Goal: Task Accomplishment & Management: Use online tool/utility

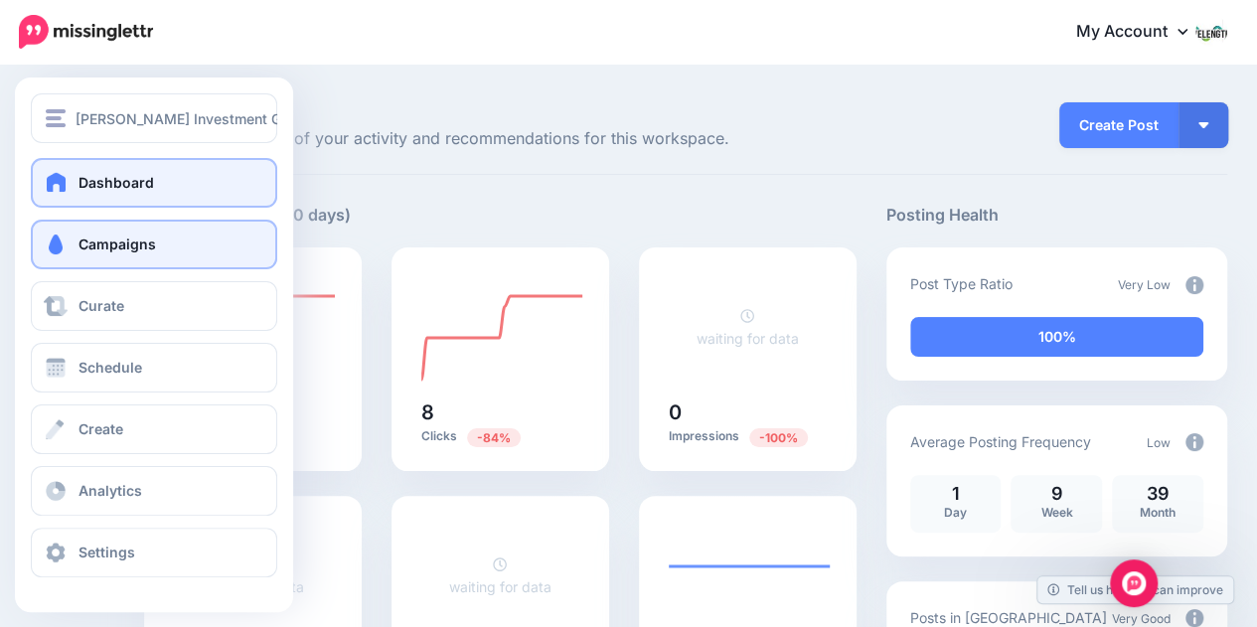
click at [54, 240] on span at bounding box center [56, 245] width 26 height 20
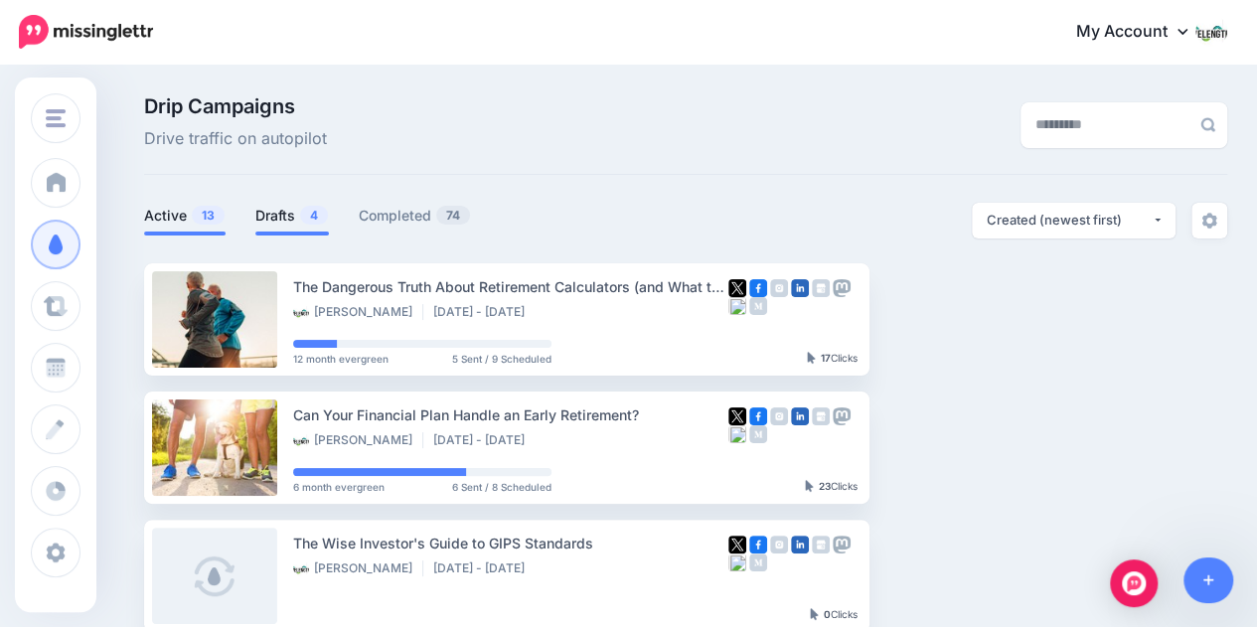
click at [300, 209] on link "Drafts 4" at bounding box center [292, 216] width 74 height 24
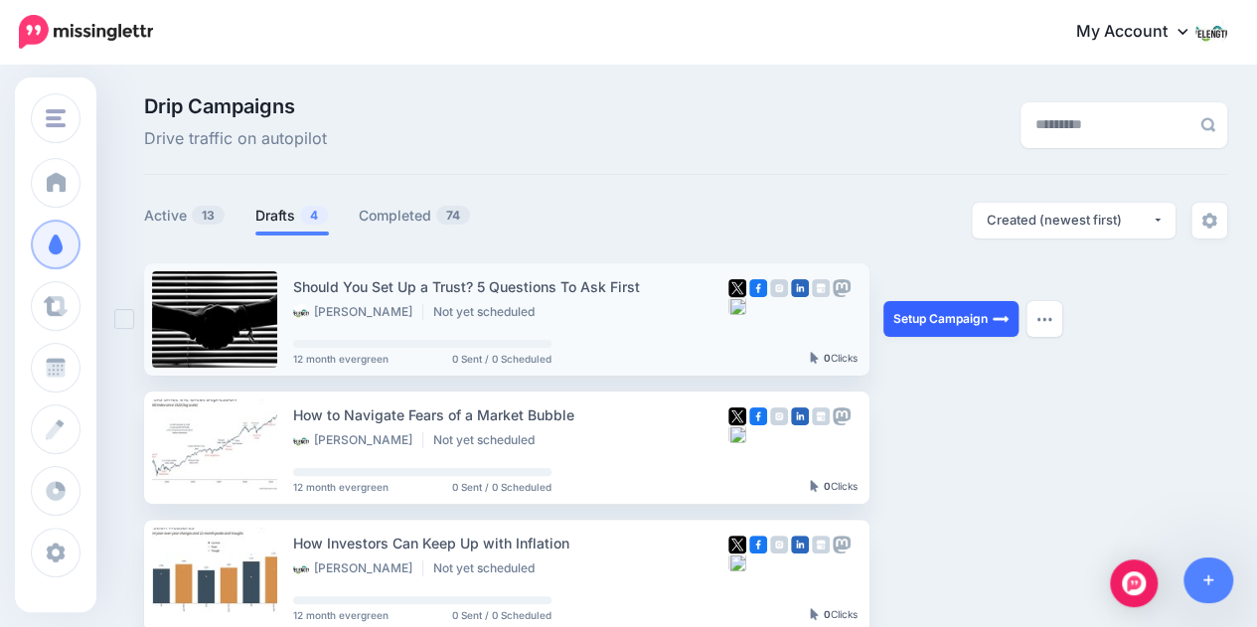
click at [987, 315] on link "Setup Campaign" at bounding box center [951, 319] width 135 height 36
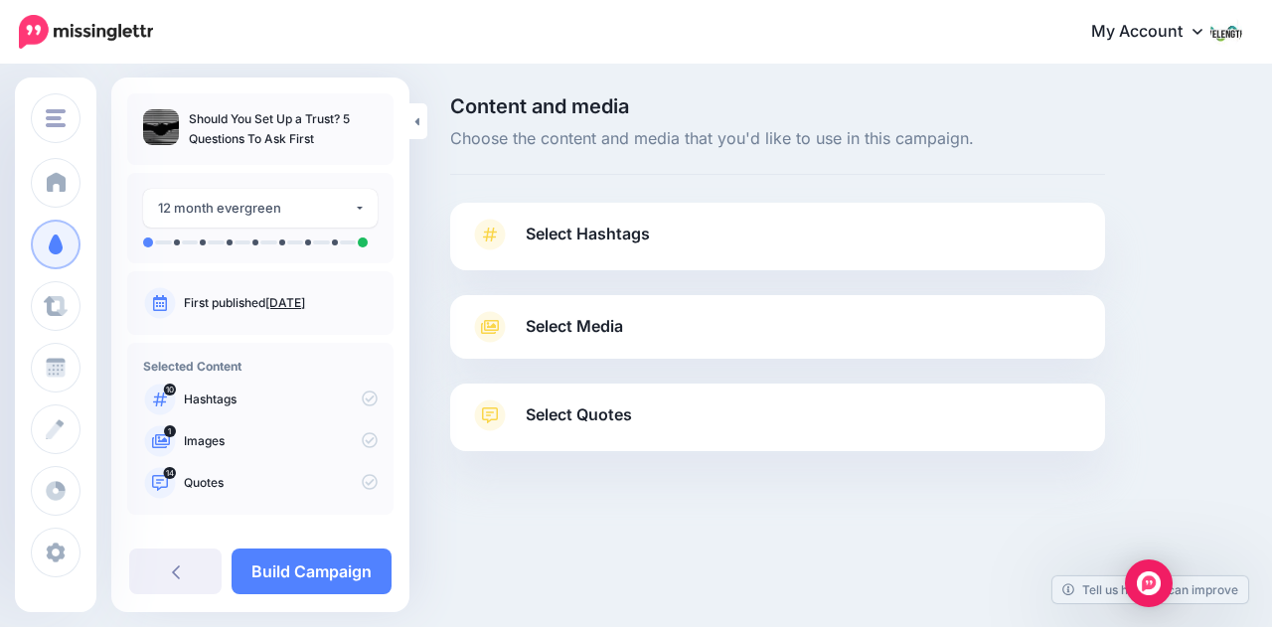
click at [614, 255] on link "Select Hashtags" at bounding box center [777, 245] width 615 height 52
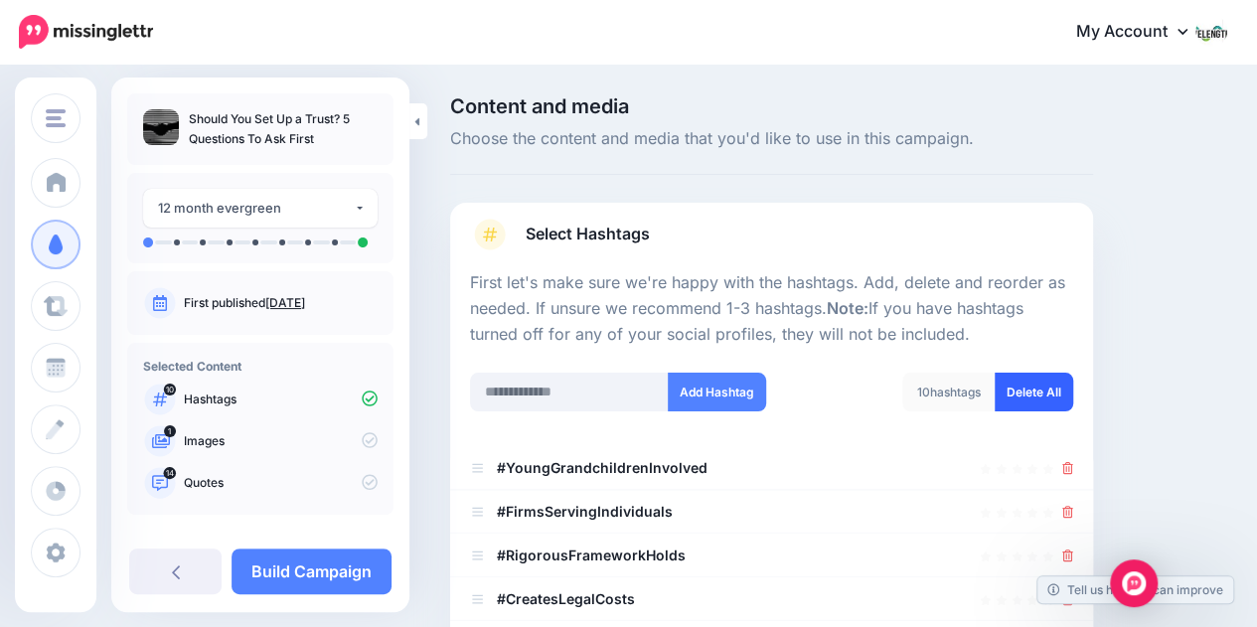
click at [1054, 389] on link "Delete All" at bounding box center [1034, 392] width 79 height 39
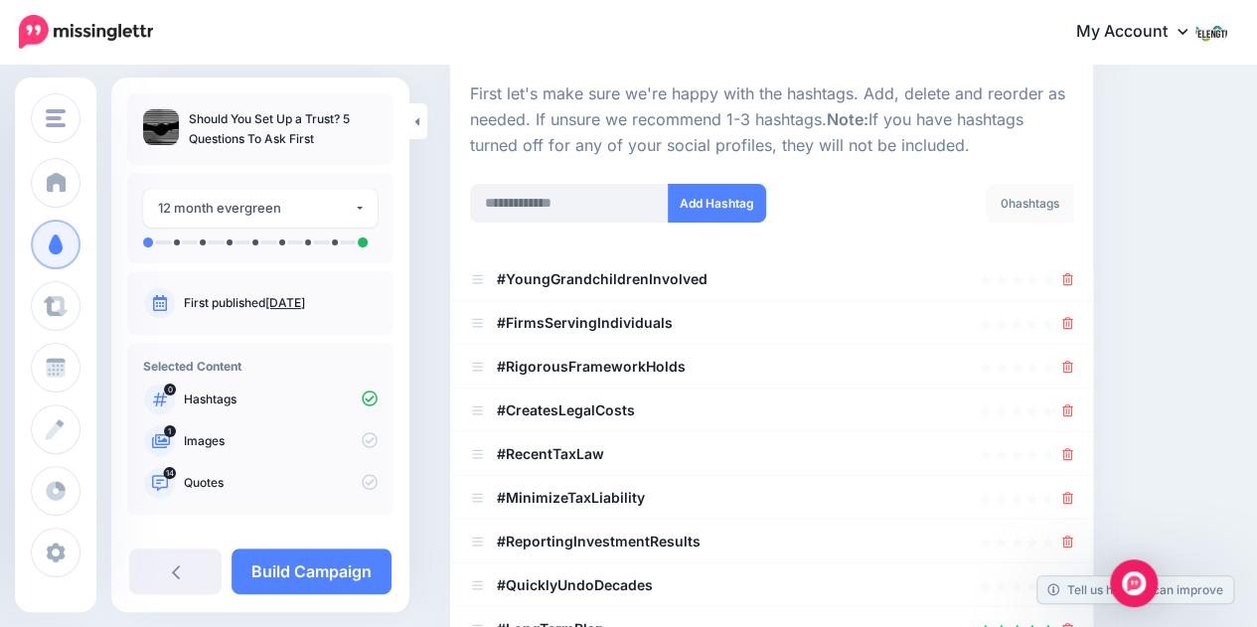
scroll to position [148, 0]
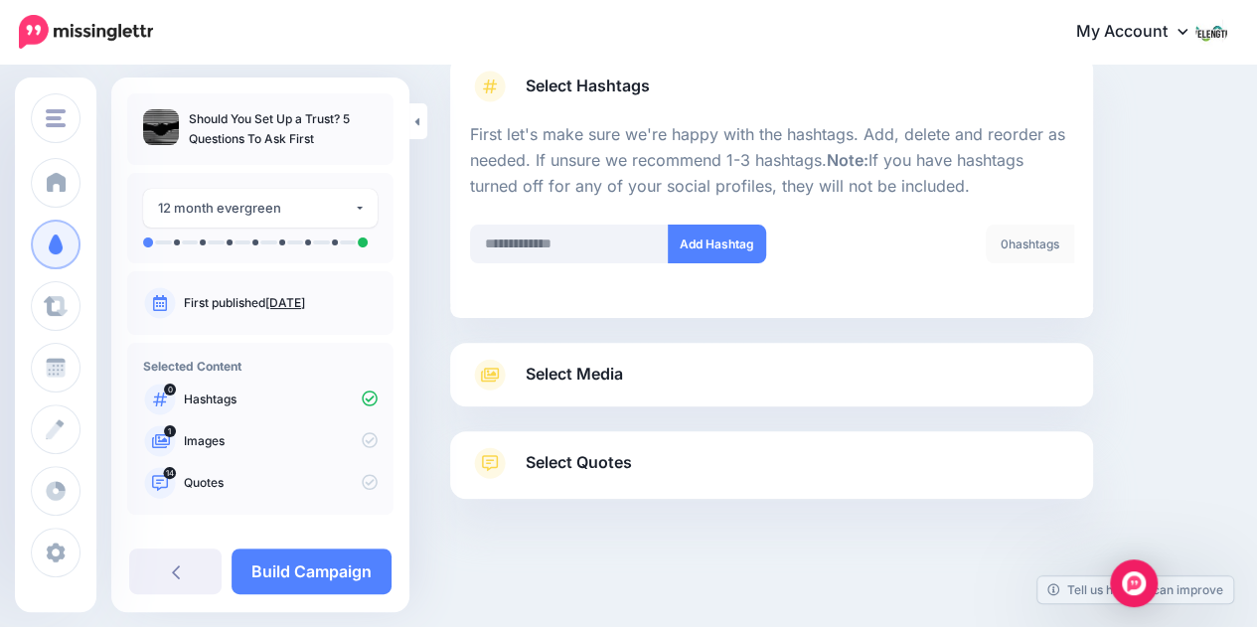
click at [658, 363] on link "Select Media" at bounding box center [771, 375] width 603 height 32
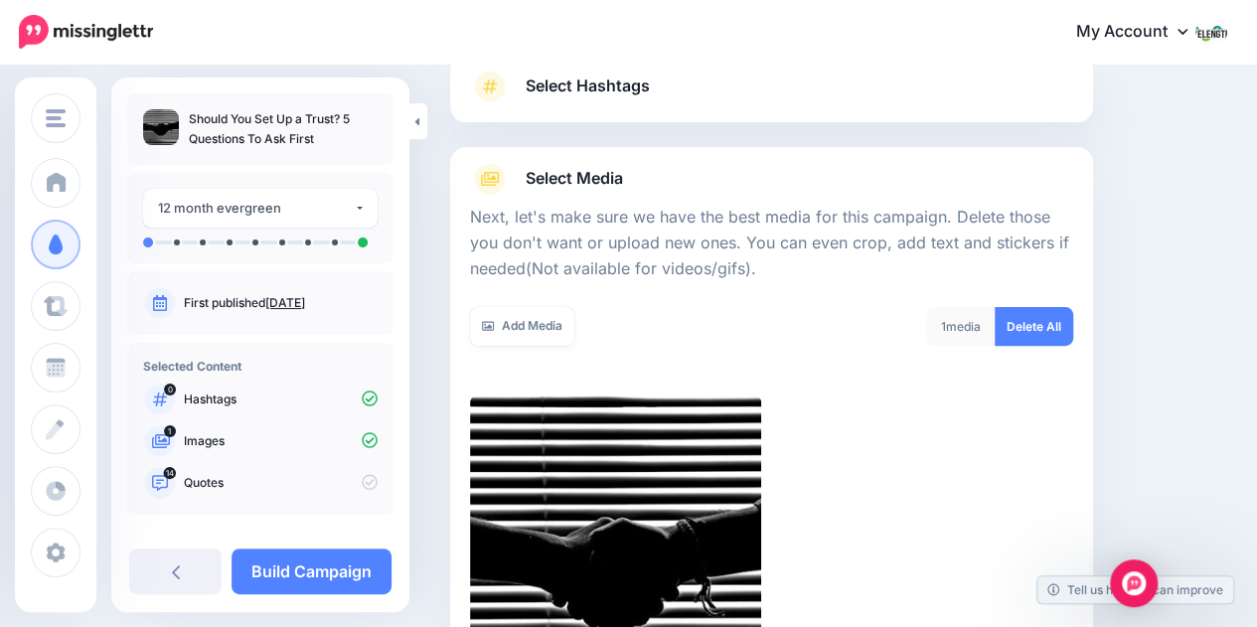
scroll to position [471, 0]
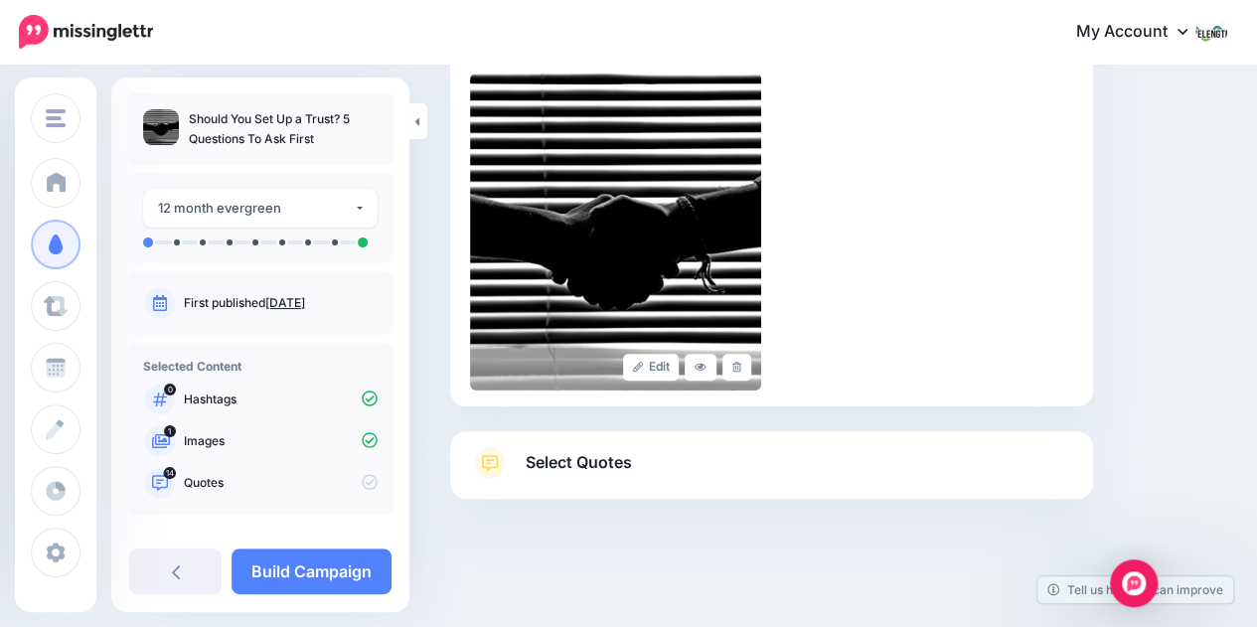
click at [610, 452] on span "Select Quotes" at bounding box center [579, 462] width 106 height 27
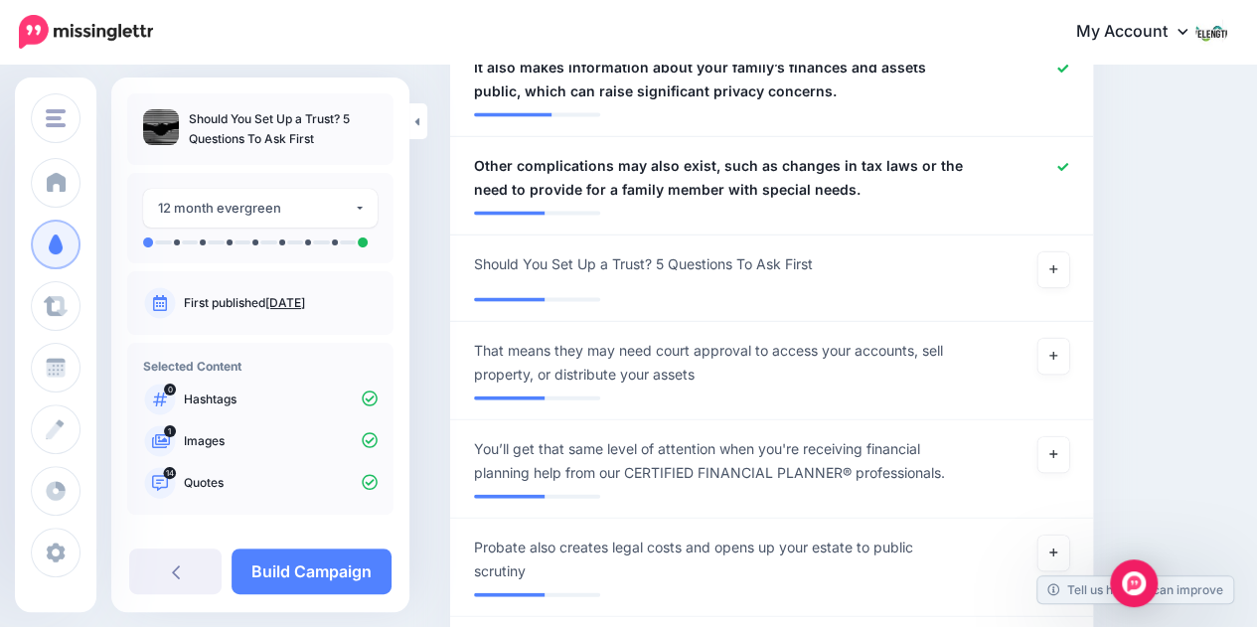
scroll to position [2003, 0]
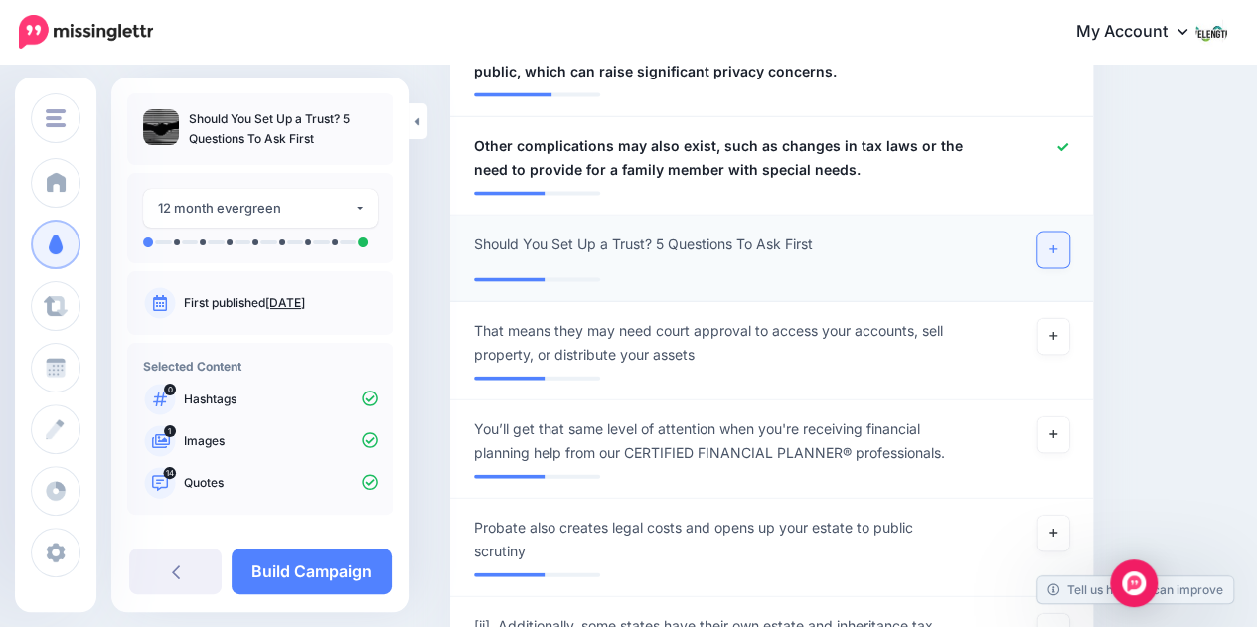
click at [1066, 235] on link at bounding box center [1054, 251] width 32 height 36
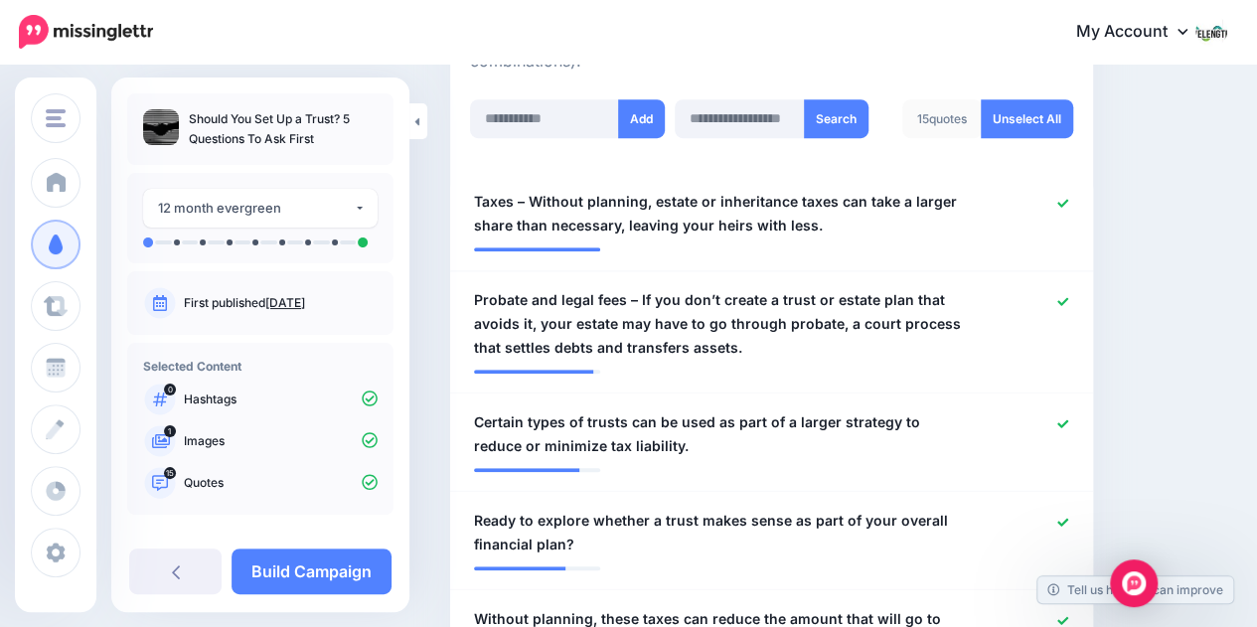
scroll to position [582, 0]
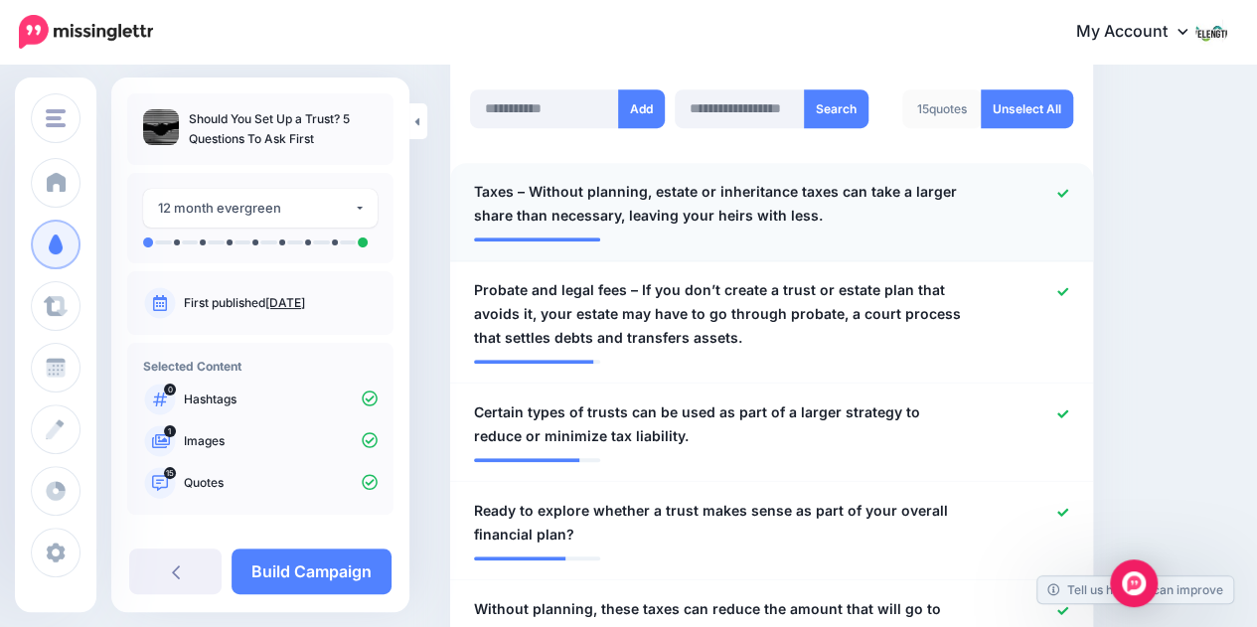
click at [616, 180] on span "Taxes – Without planning, estate or inheritance taxes can take a larger share t…" at bounding box center [719, 204] width 491 height 48
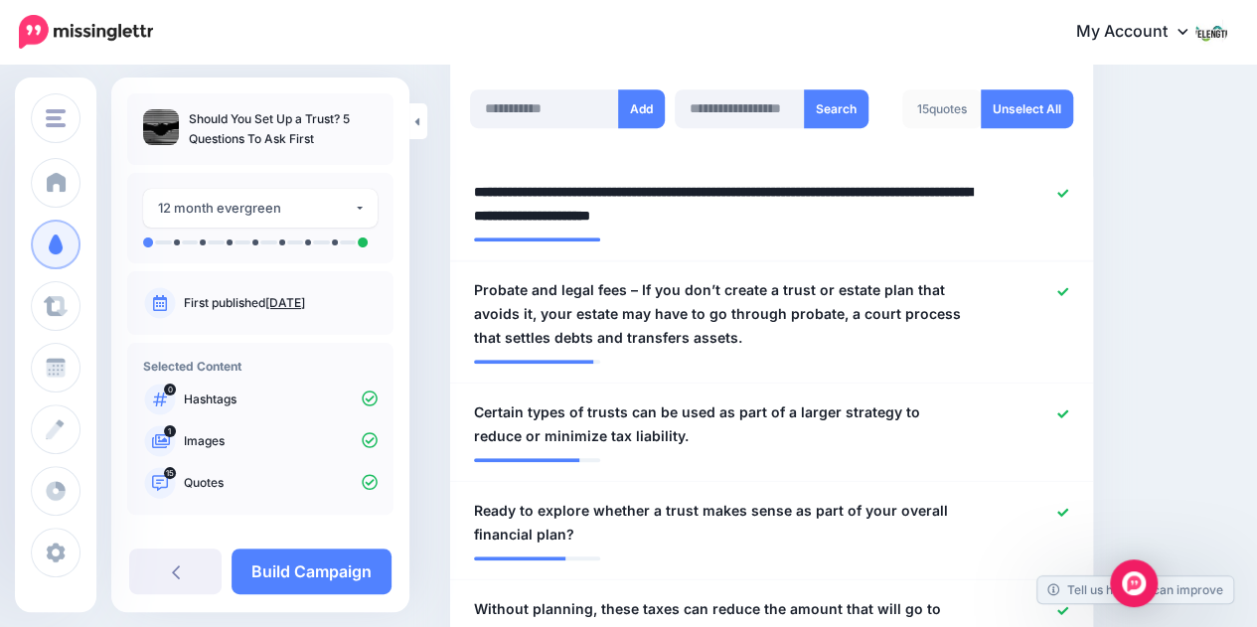
drag, startPoint x: 527, startPoint y: 168, endPoint x: 447, endPoint y: 165, distance: 79.6
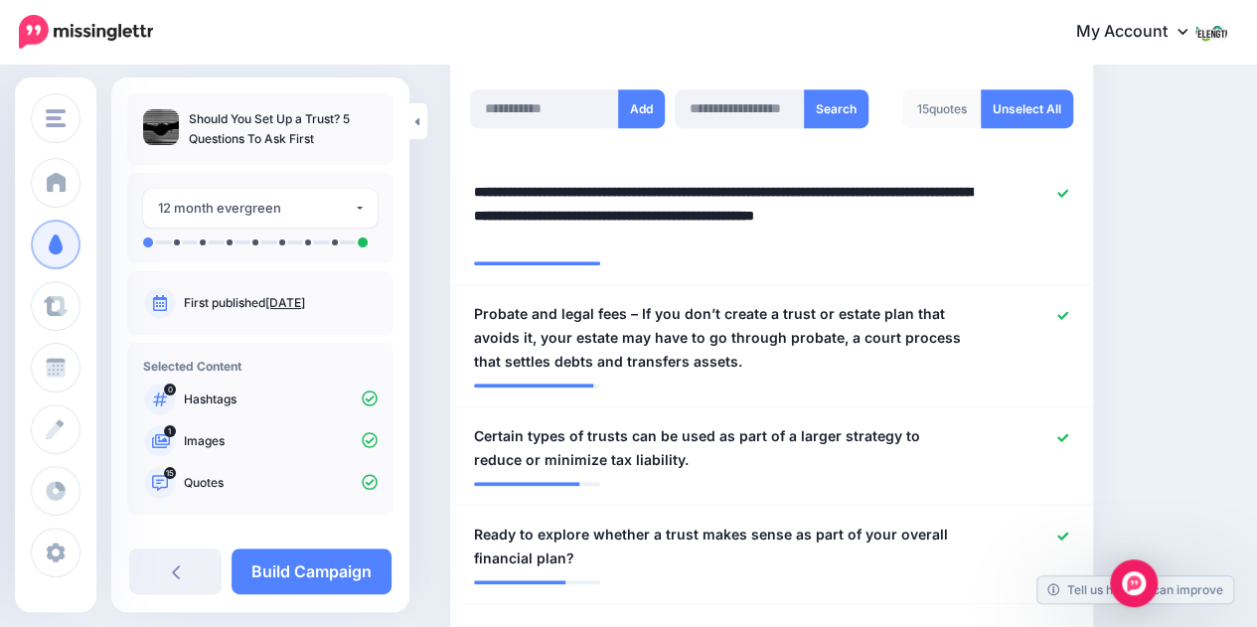
type textarea "**********"
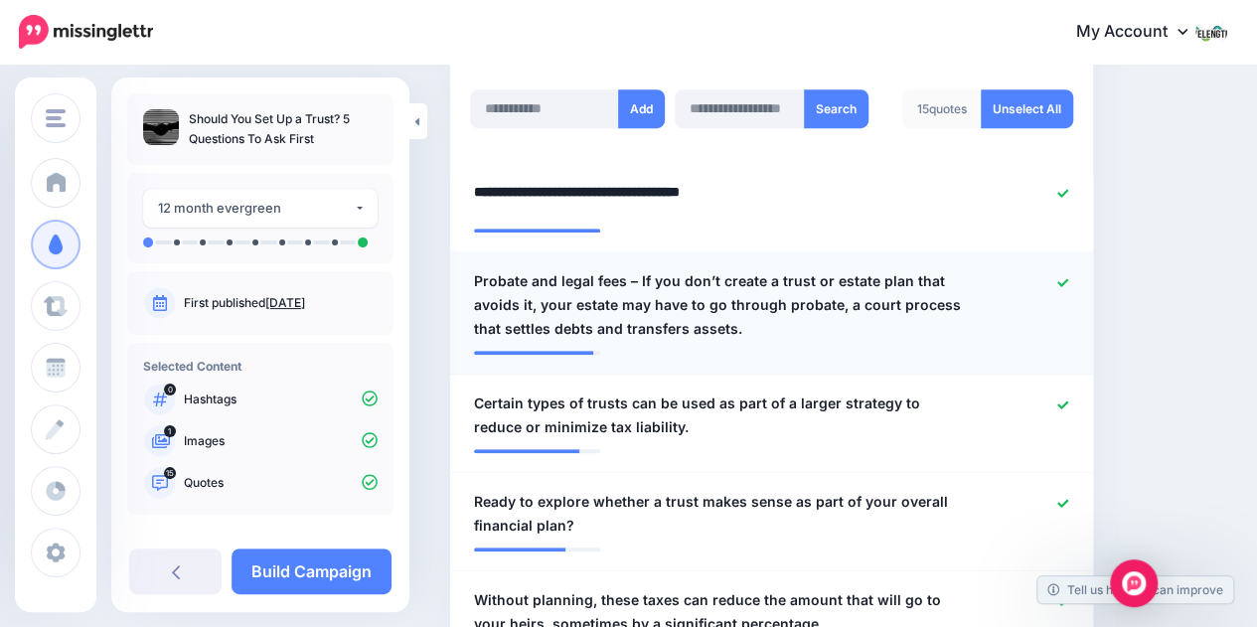
click at [478, 269] on span "Probate and legal fees – If you don’t create a trust or estate plan that avoids…" at bounding box center [719, 305] width 491 height 72
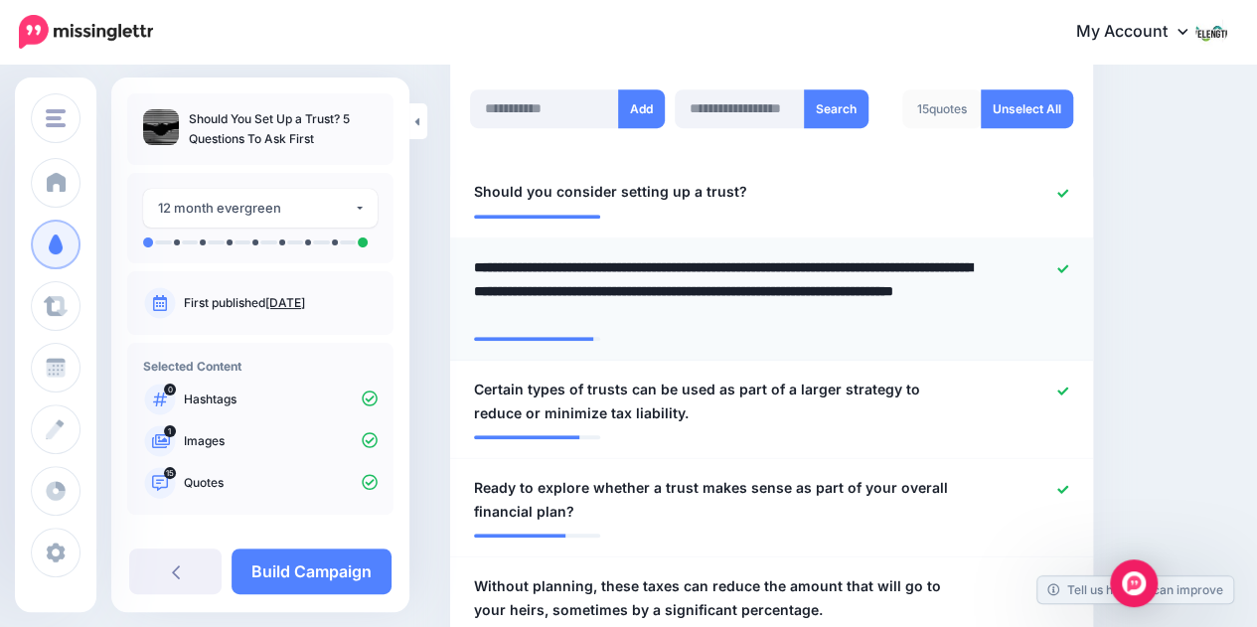
drag, startPoint x: 475, startPoint y: 240, endPoint x: 749, endPoint y: 291, distance: 279.2
click at [749, 291] on textarea "**********" at bounding box center [724, 291] width 501 height 72
paste textarea
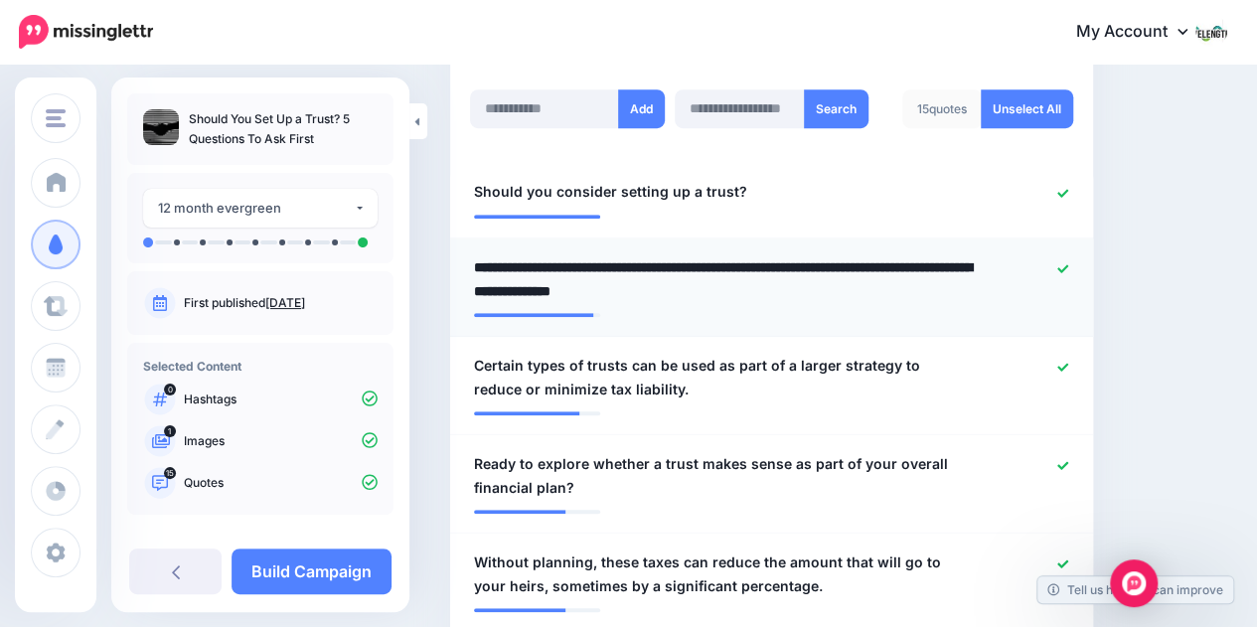
click at [530, 255] on textarea "**********" at bounding box center [724, 279] width 501 height 48
click at [853, 258] on textarea "**********" at bounding box center [724, 279] width 501 height 48
click at [934, 265] on textarea "**********" at bounding box center [724, 279] width 501 height 48
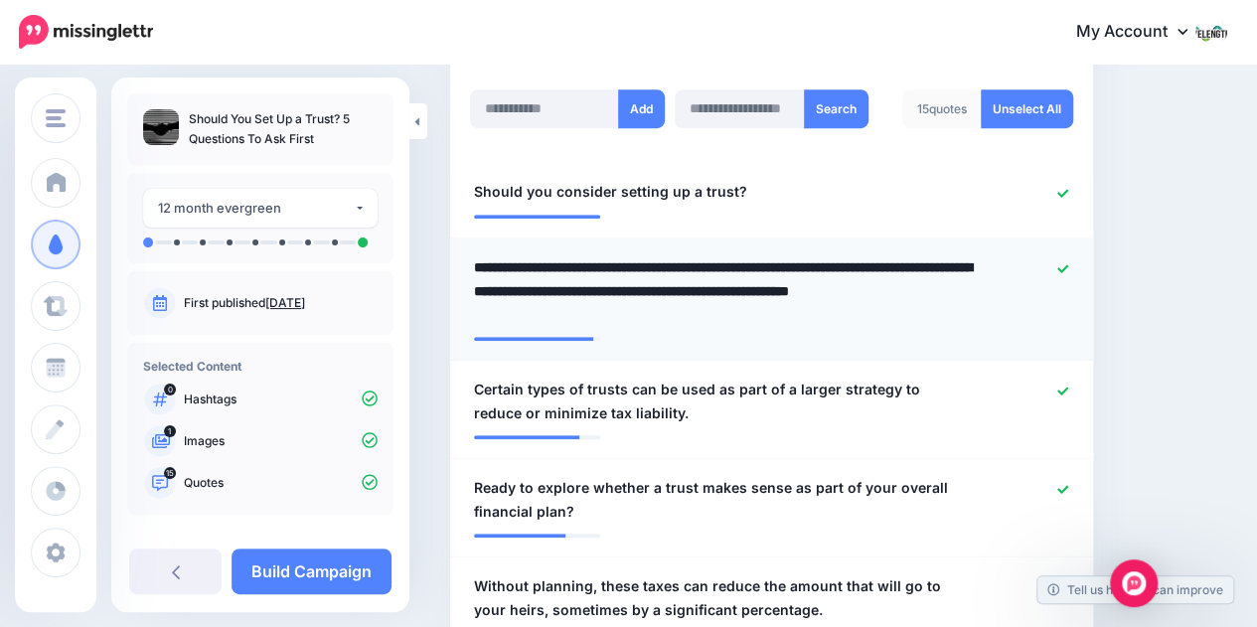
type textarea "**********"
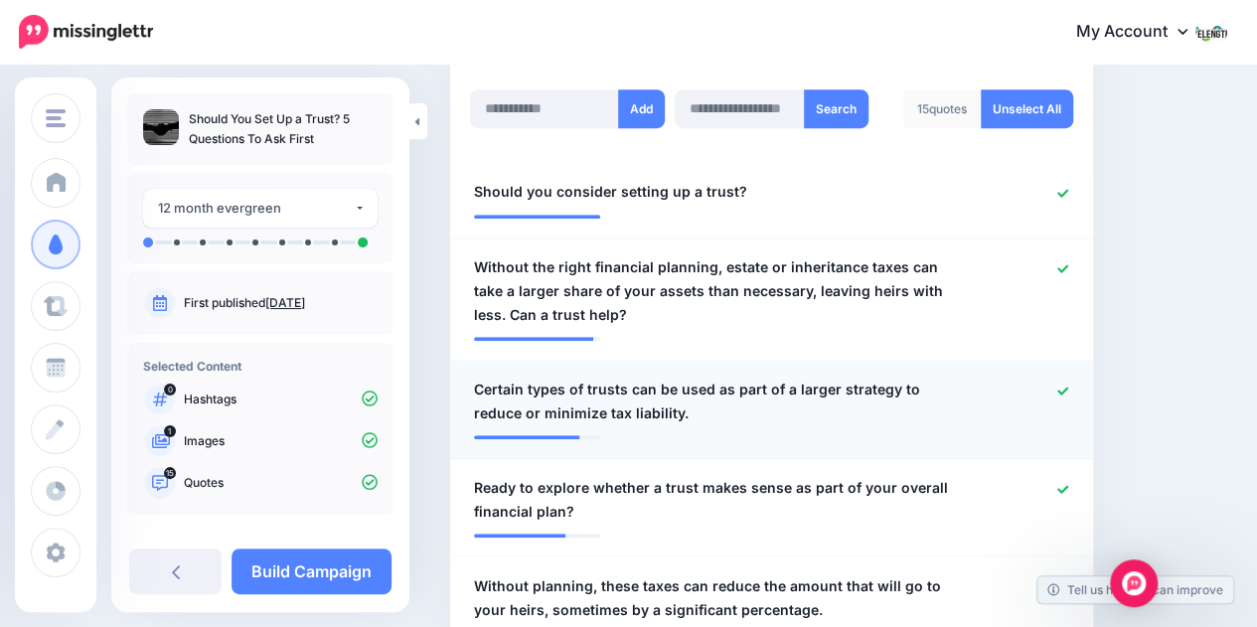
click at [736, 381] on span "Certain types of trusts can be used as part of a larger strategy to reduce or m…" at bounding box center [719, 402] width 491 height 48
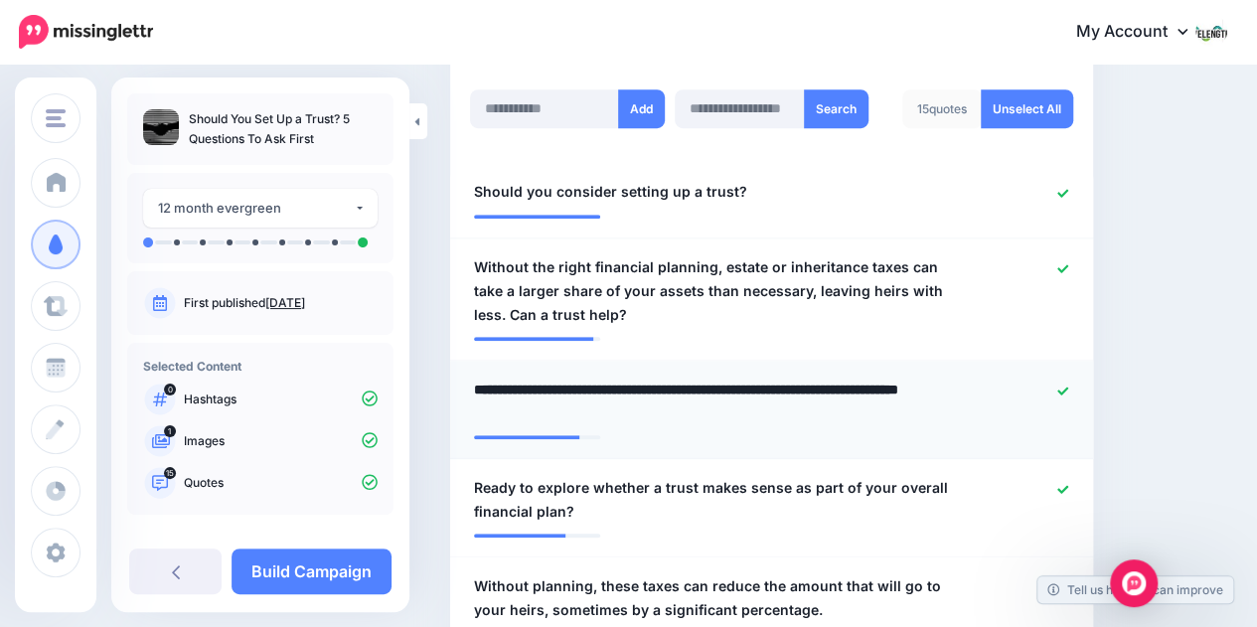
type textarea "**********"
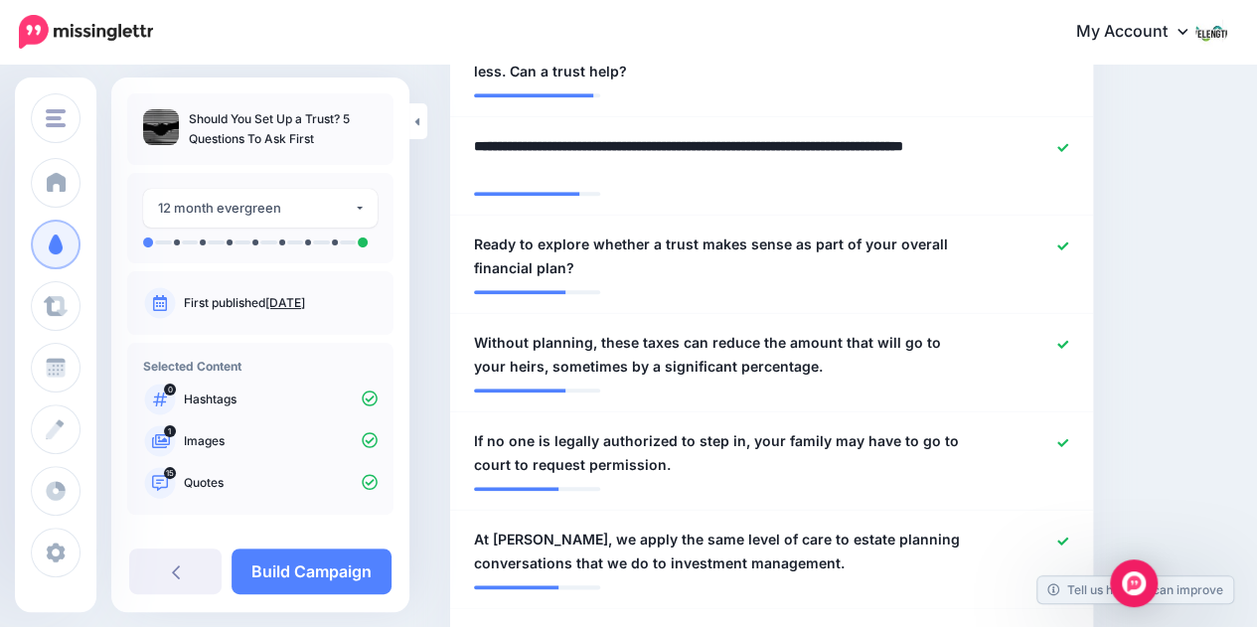
scroll to position [846, 0]
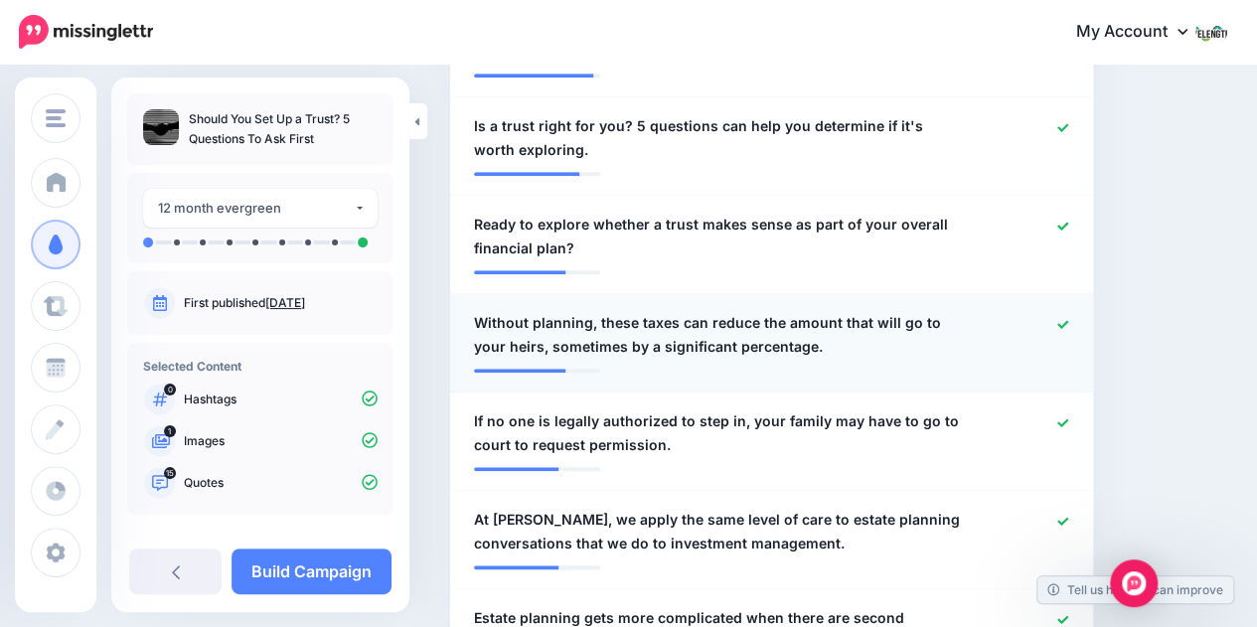
click at [662, 311] on span "Without planning, these taxes can reduce the amount that will go to your heirs,…" at bounding box center [719, 335] width 491 height 48
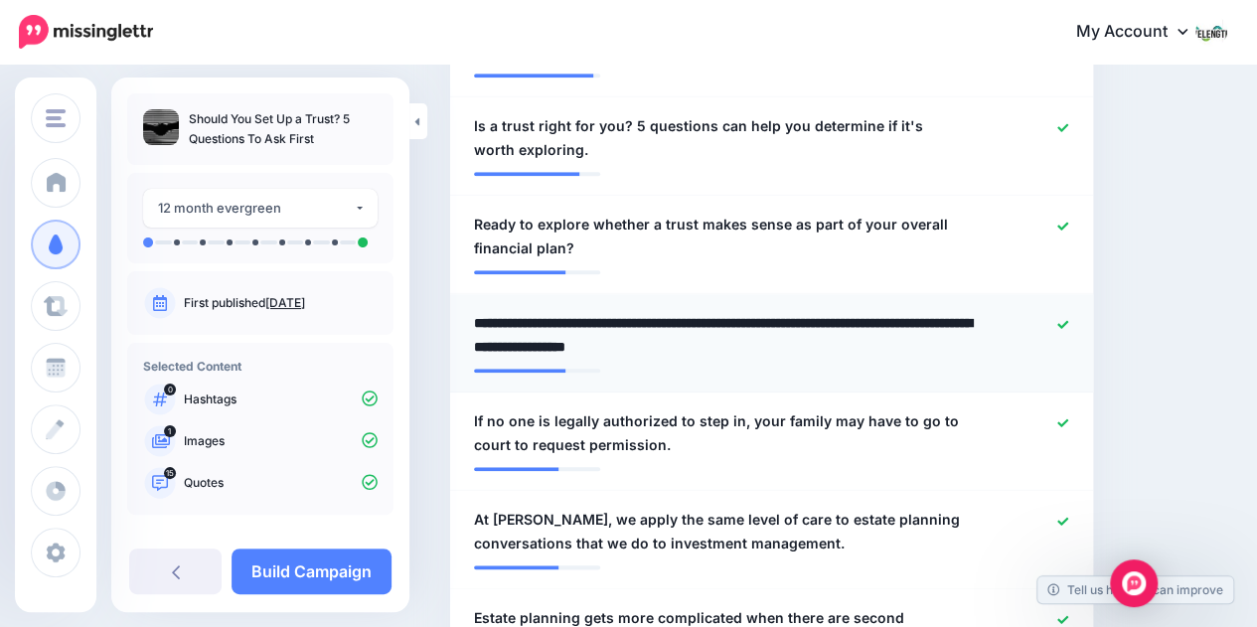
click at [532, 311] on textarea "**********" at bounding box center [724, 335] width 501 height 48
type textarea "**********"
click at [691, 410] on span "If no one is legally authorized to step in, your family may have to go to court…" at bounding box center [719, 434] width 491 height 48
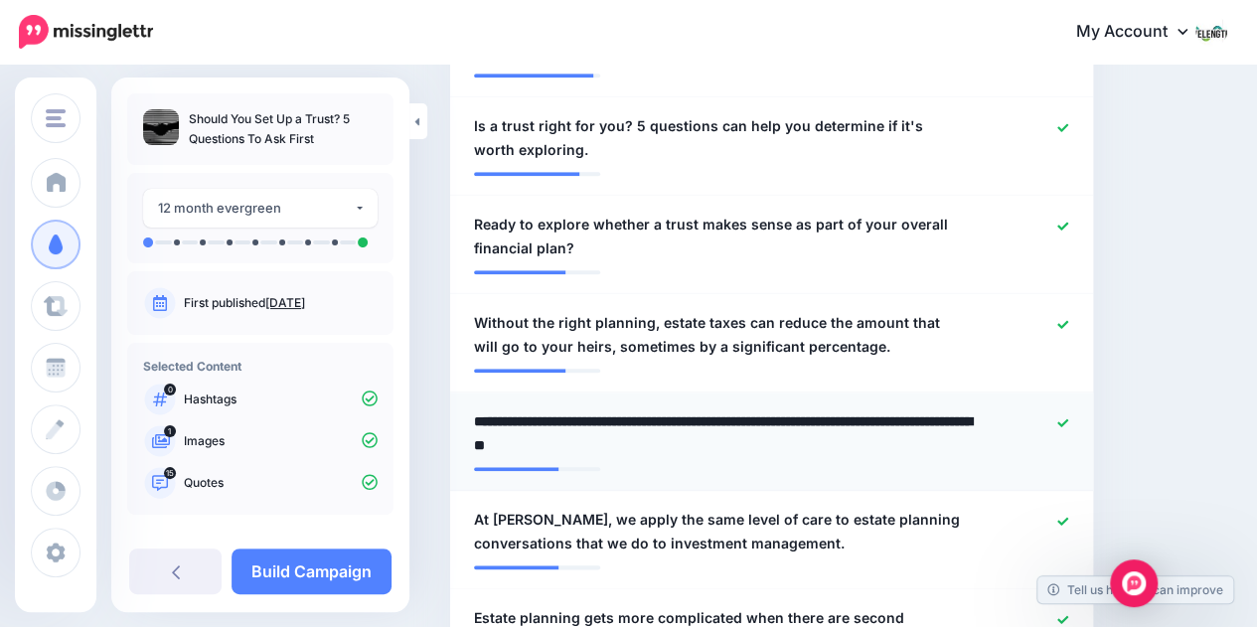
click at [1069, 417] on icon at bounding box center [1063, 422] width 11 height 11
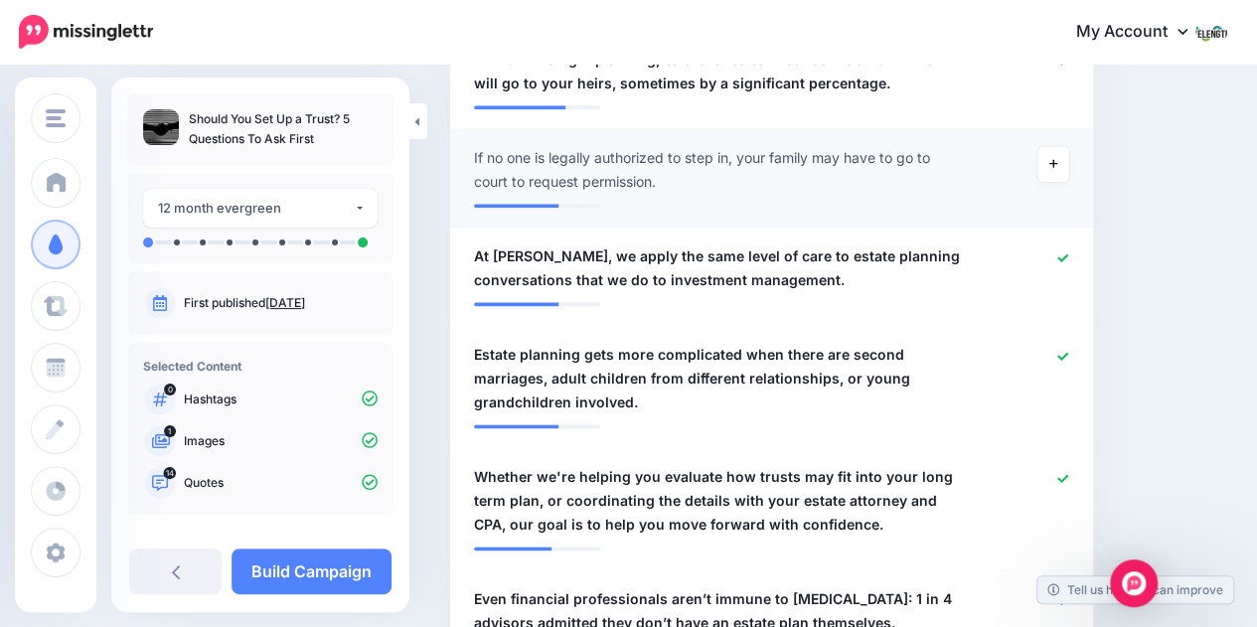
scroll to position [1129, 0]
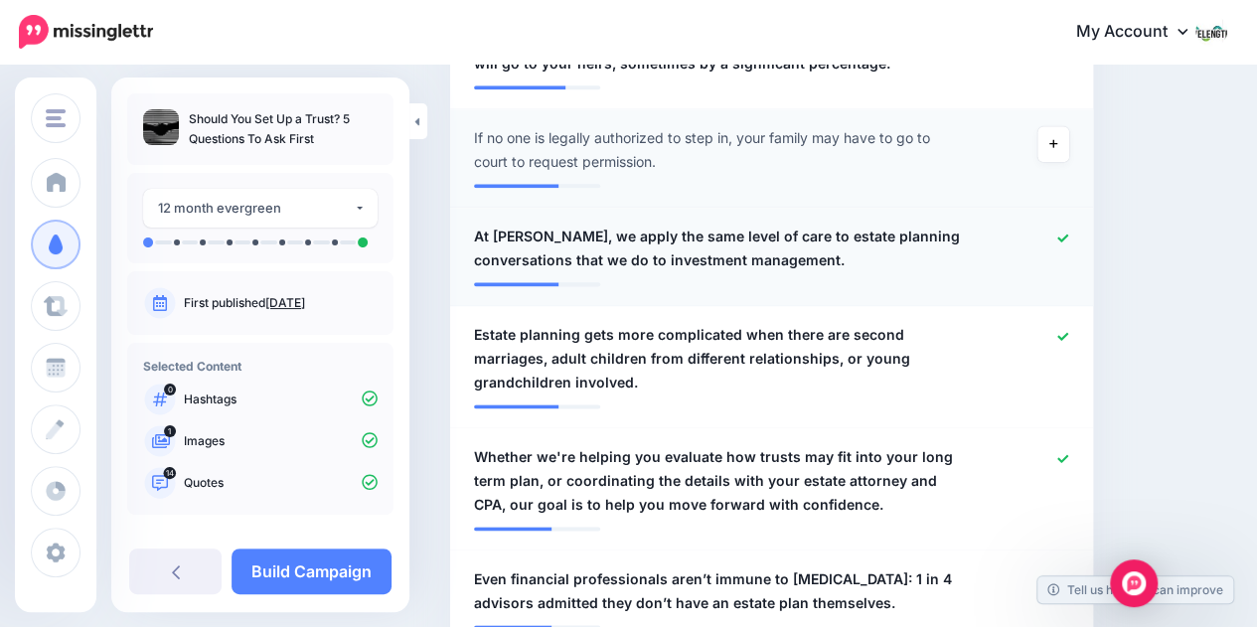
click at [833, 225] on span "At [PERSON_NAME], we apply the same level of care to estate planning conversati…" at bounding box center [719, 249] width 491 height 48
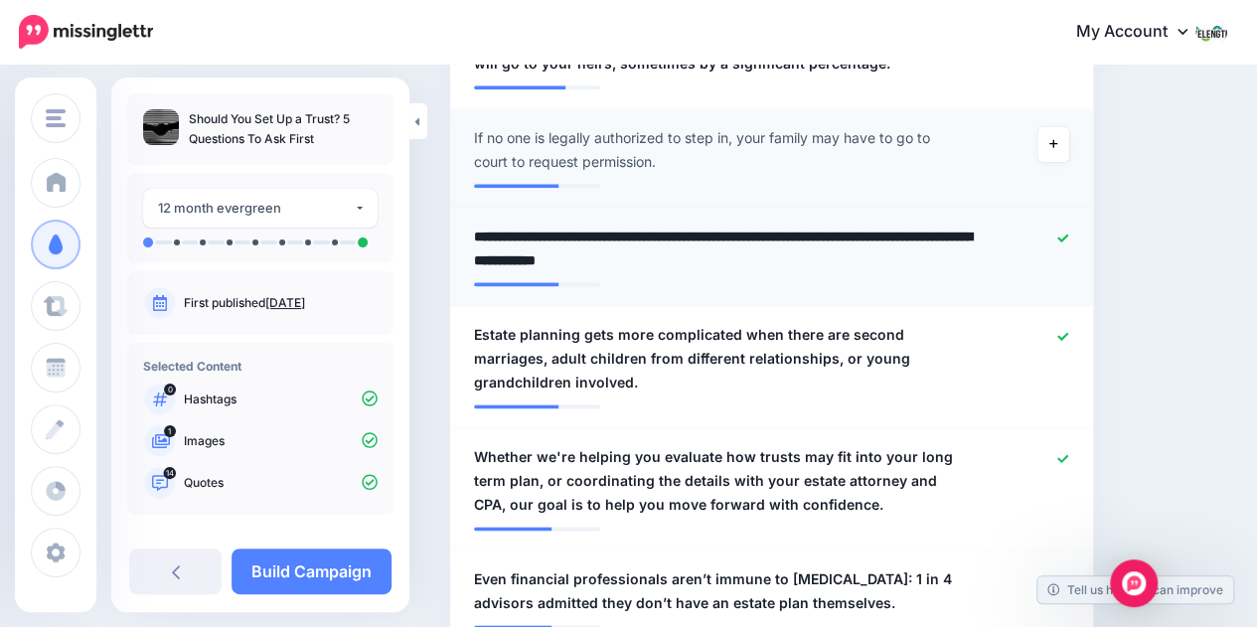
click at [776, 225] on textarea "**********" at bounding box center [724, 249] width 501 height 48
click at [768, 323] on span "Estate planning gets more complicated when there are second marriages, adult ch…" at bounding box center [719, 359] width 491 height 72
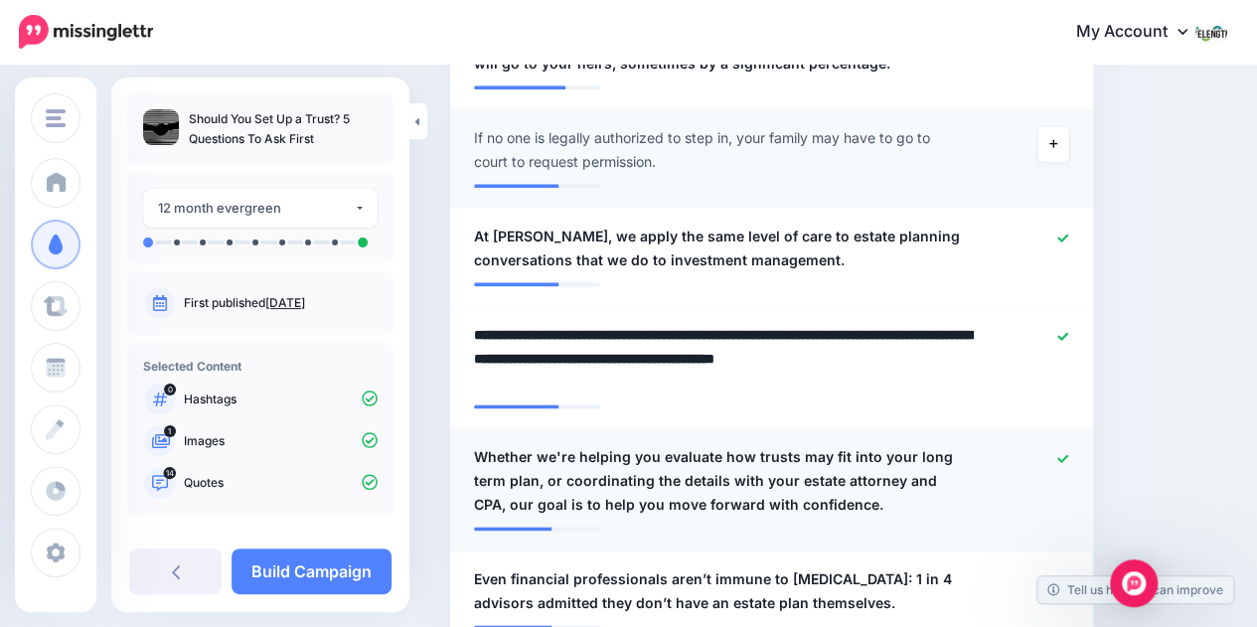
click at [1069, 453] on icon at bounding box center [1063, 458] width 11 height 11
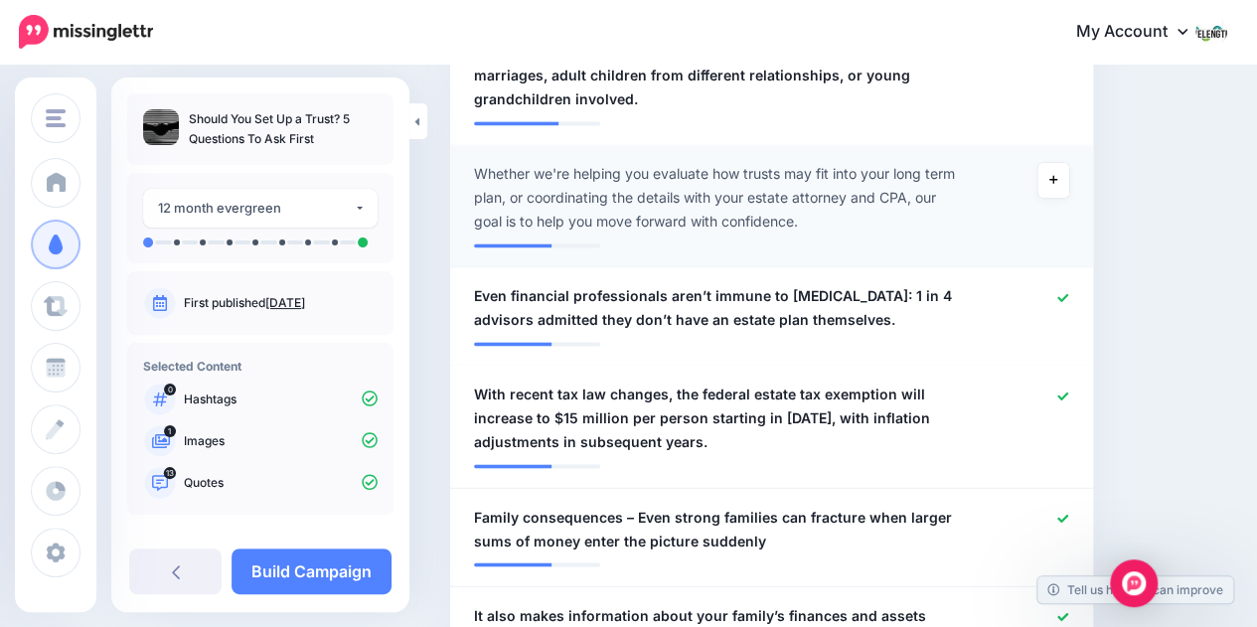
scroll to position [1432, 0]
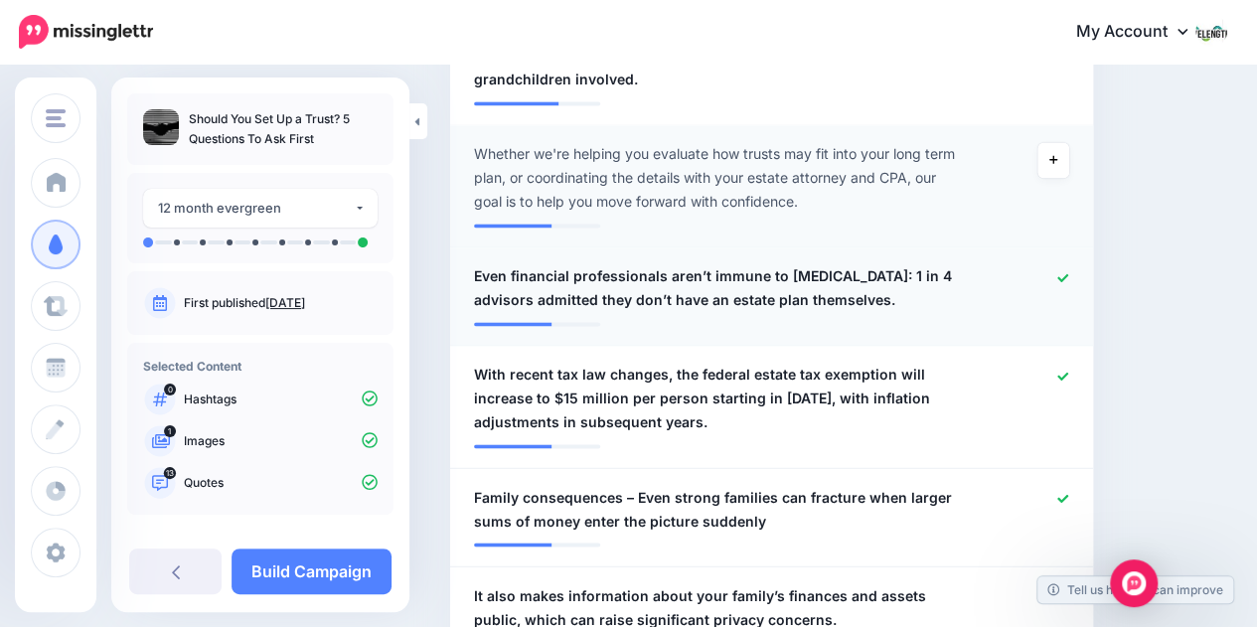
click at [706, 264] on span "Even financial professionals aren’t immune to procrastination: 1 in 4 advisors …" at bounding box center [719, 288] width 491 height 48
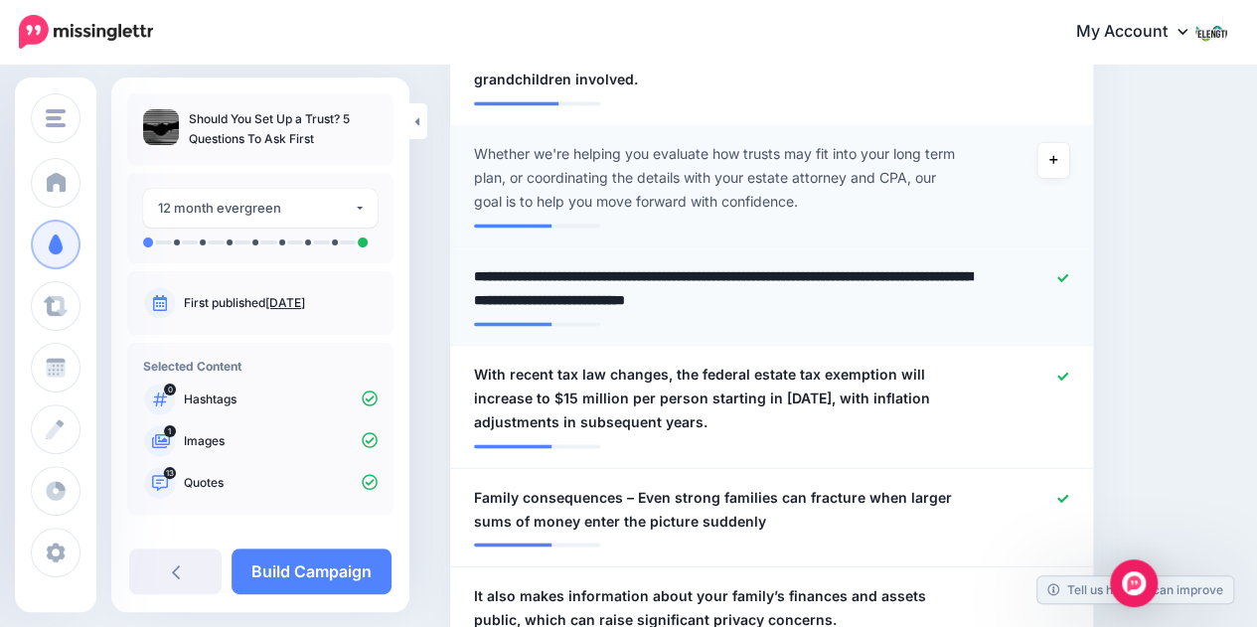
click at [1069, 273] on icon at bounding box center [1063, 277] width 11 height 8
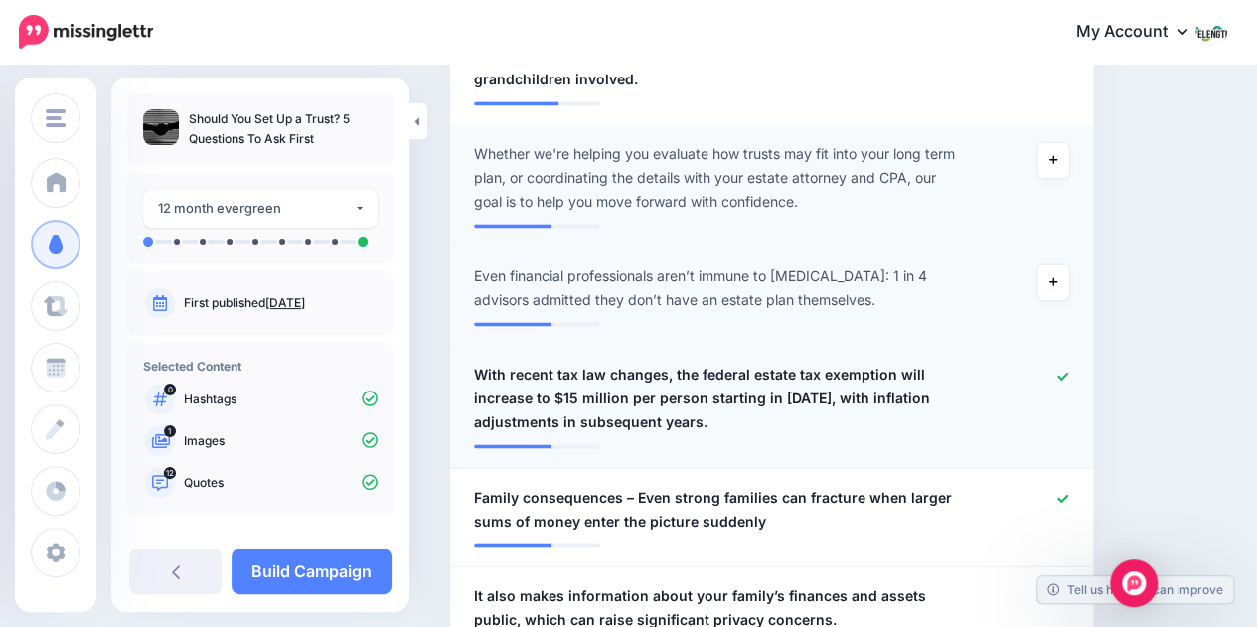
click at [1069, 369] on link at bounding box center [1063, 376] width 11 height 14
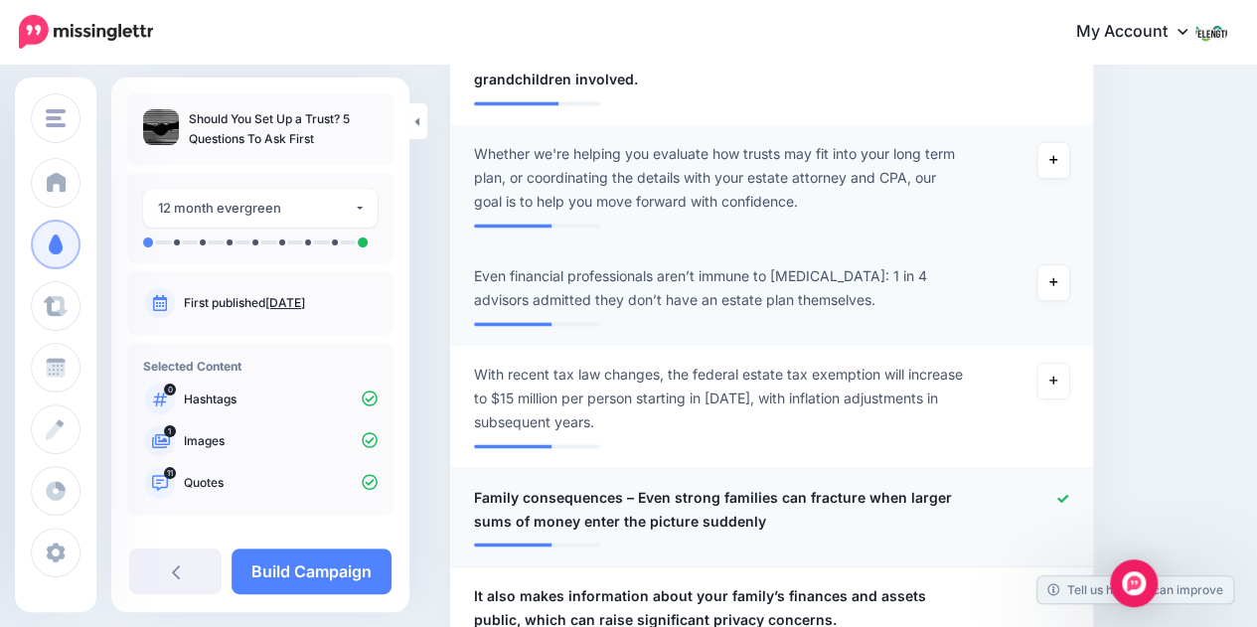
click at [750, 485] on span "Family consequences – Even strong families can fracture when larger sums of mon…" at bounding box center [719, 509] width 491 height 48
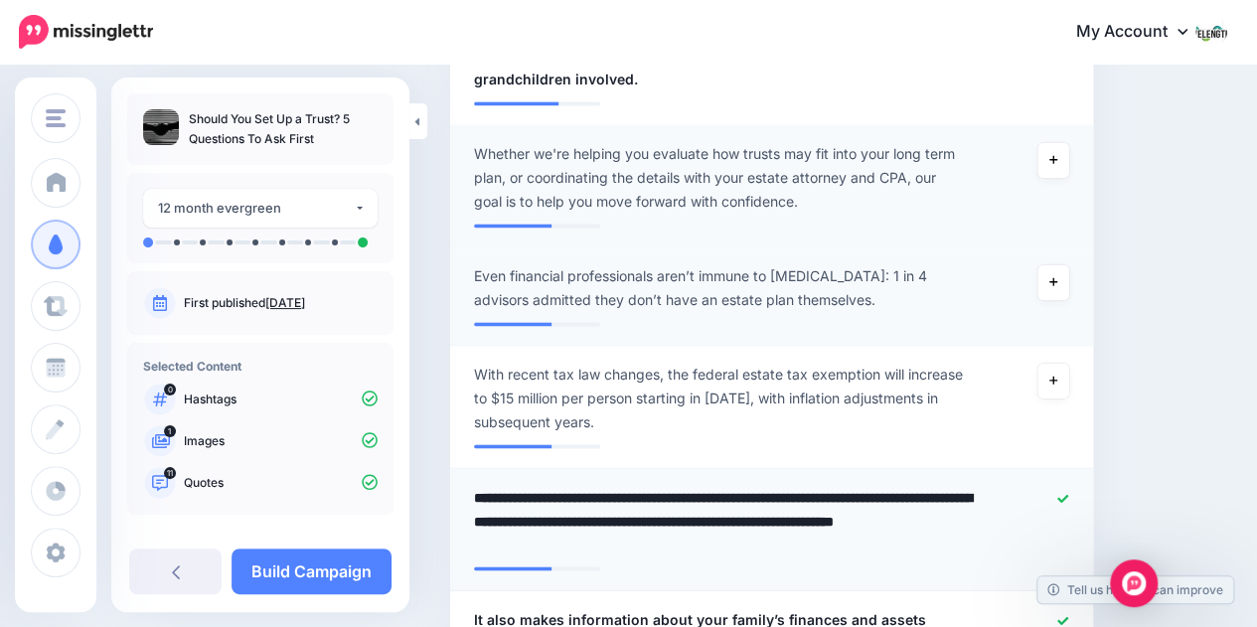
type textarea "**********"
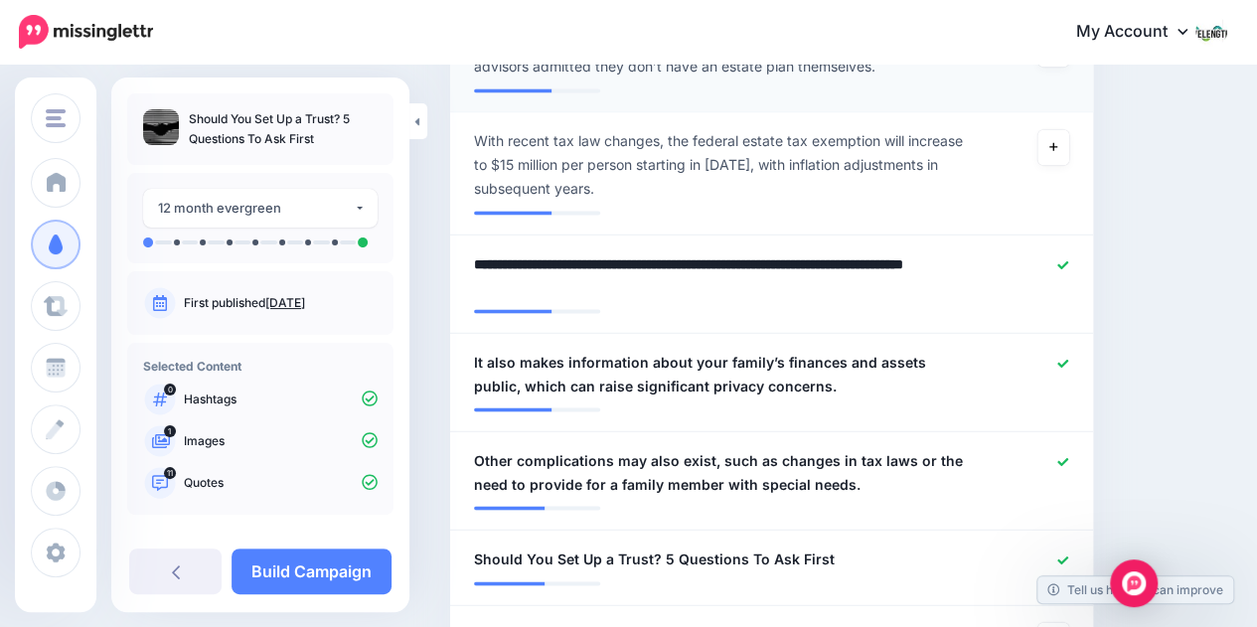
scroll to position [1686, 0]
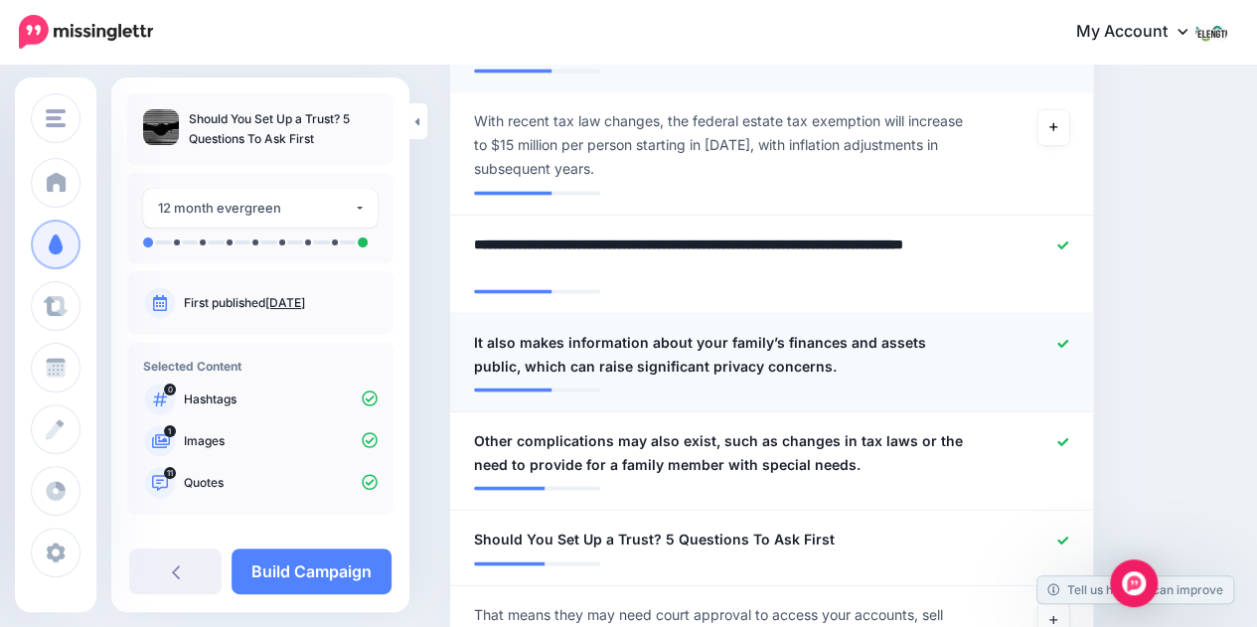
click at [678, 330] on span "It also makes information about your family’s finances and assets public, which…" at bounding box center [719, 354] width 491 height 48
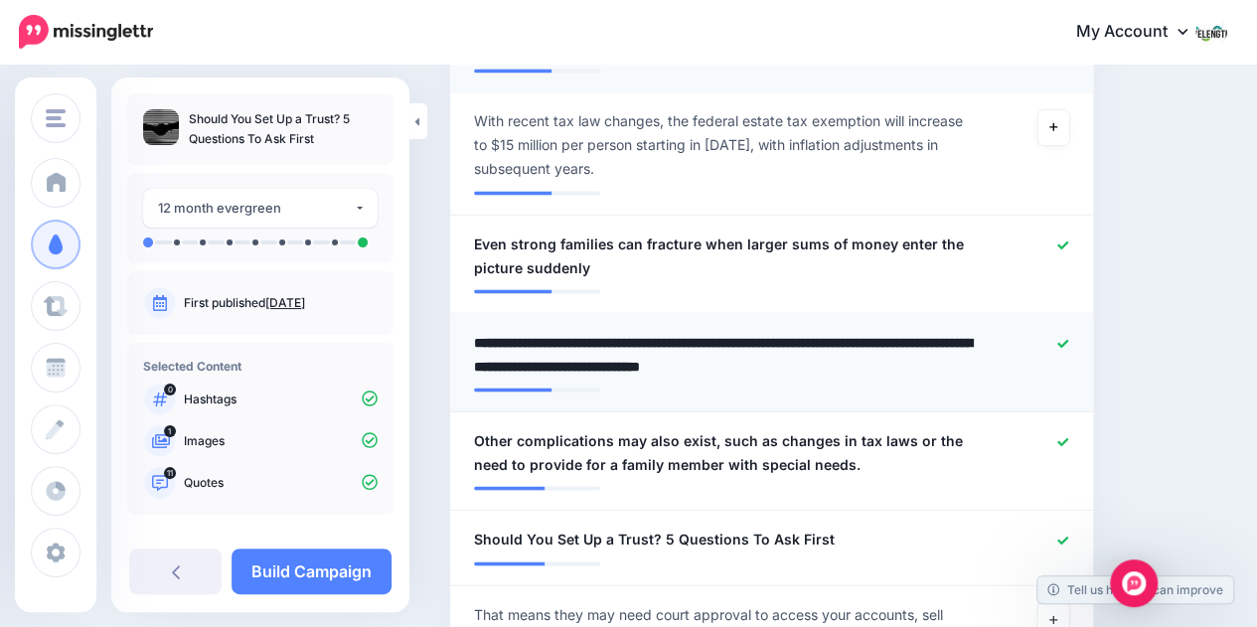
type textarea "**********"
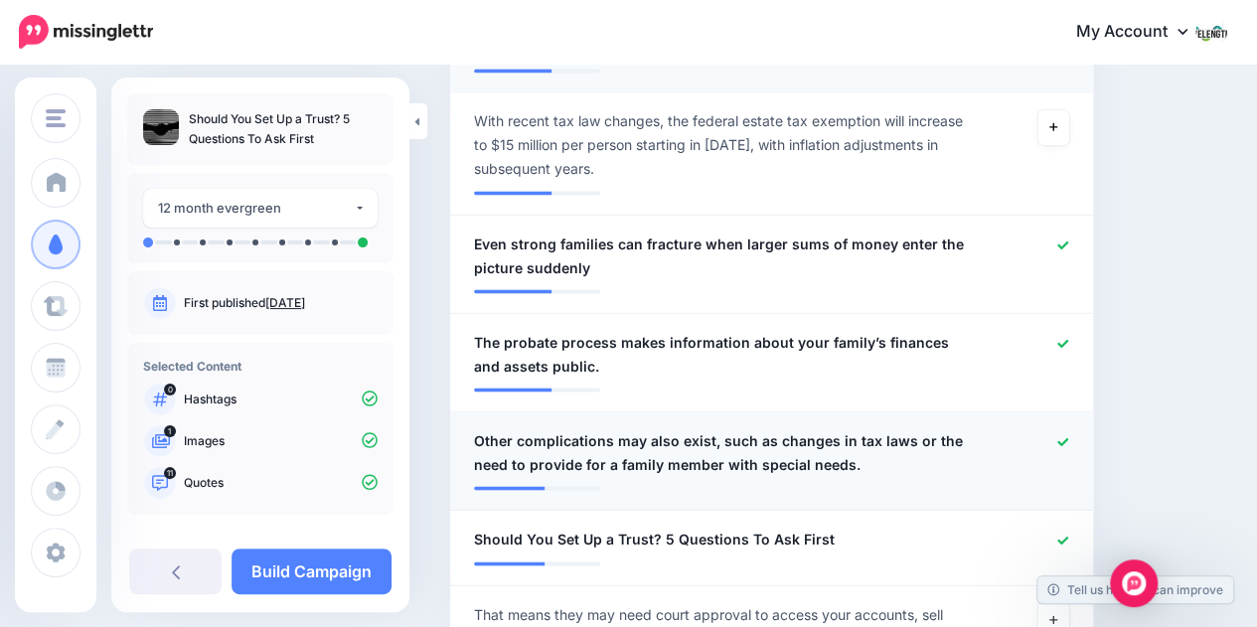
click at [1066, 428] on div at bounding box center [1032, 452] width 104 height 48
click at [1069, 436] on icon at bounding box center [1063, 441] width 11 height 11
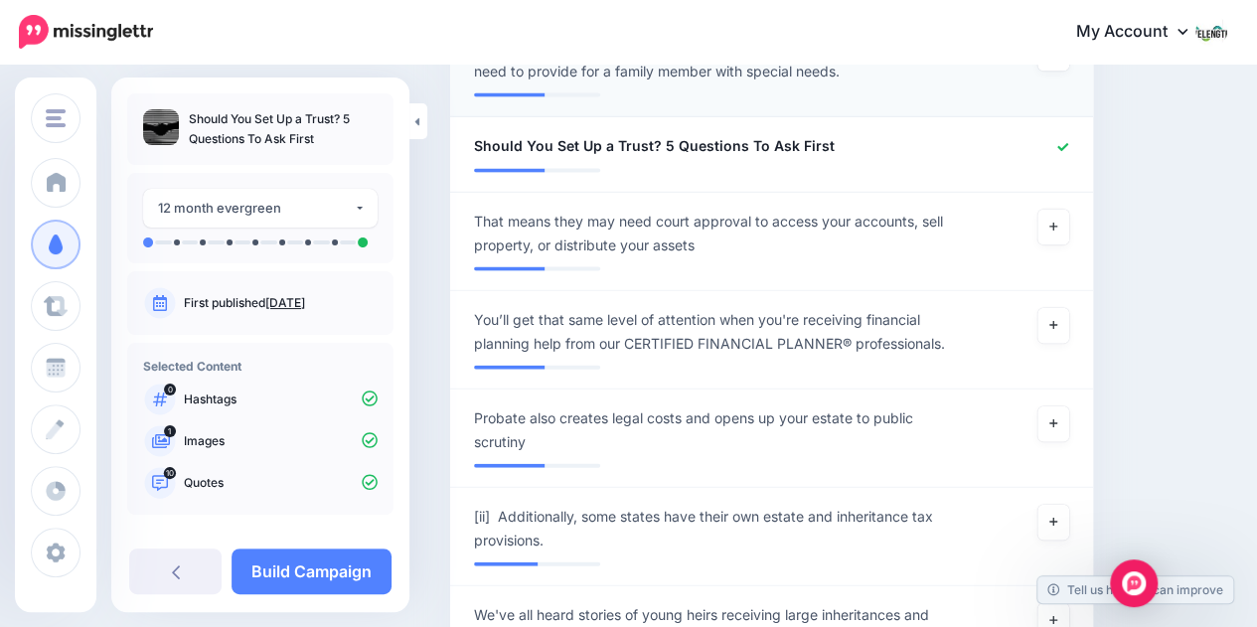
scroll to position [2098, 0]
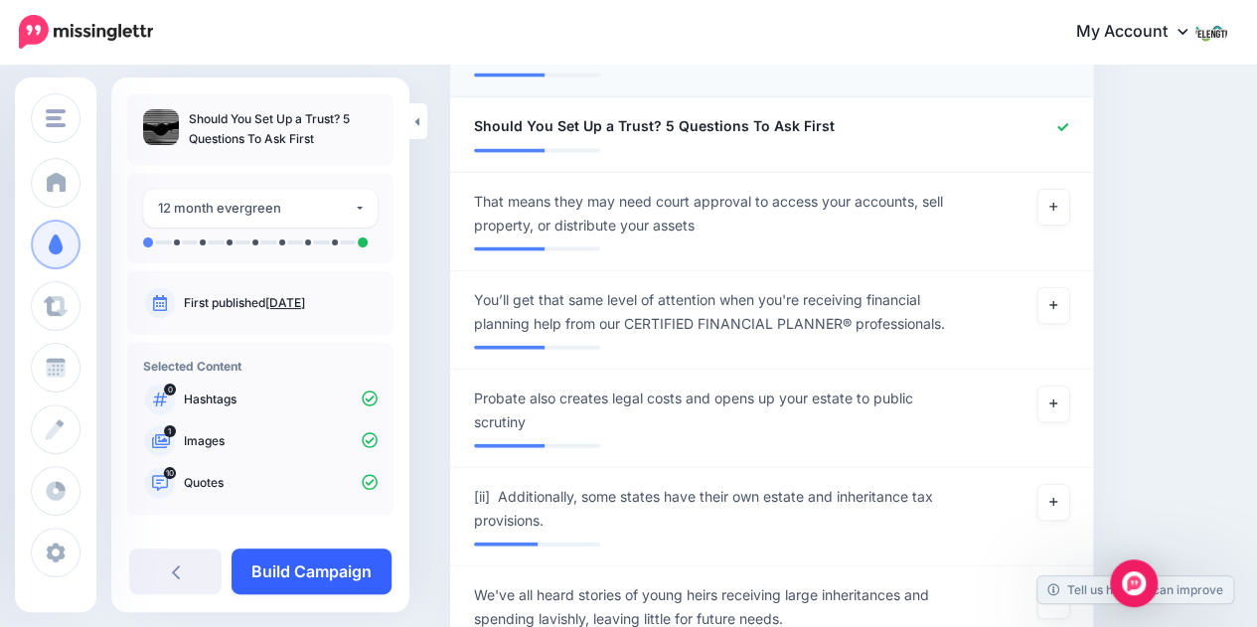
click at [340, 571] on link "Build Campaign" at bounding box center [312, 572] width 160 height 46
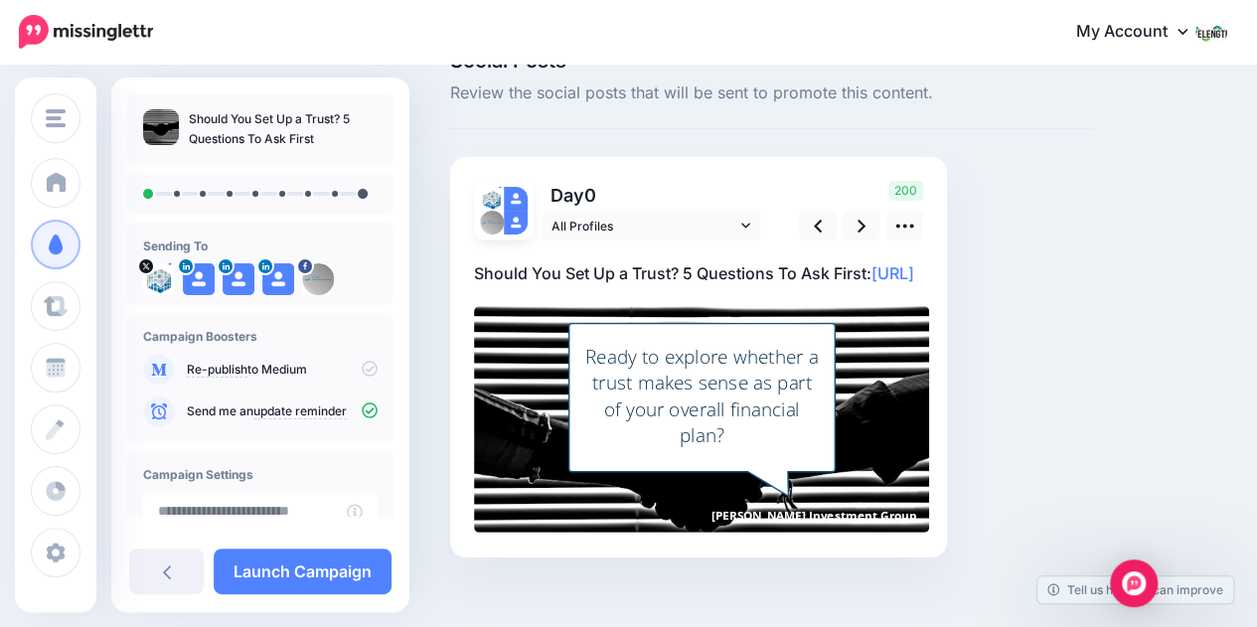
scroll to position [90, 0]
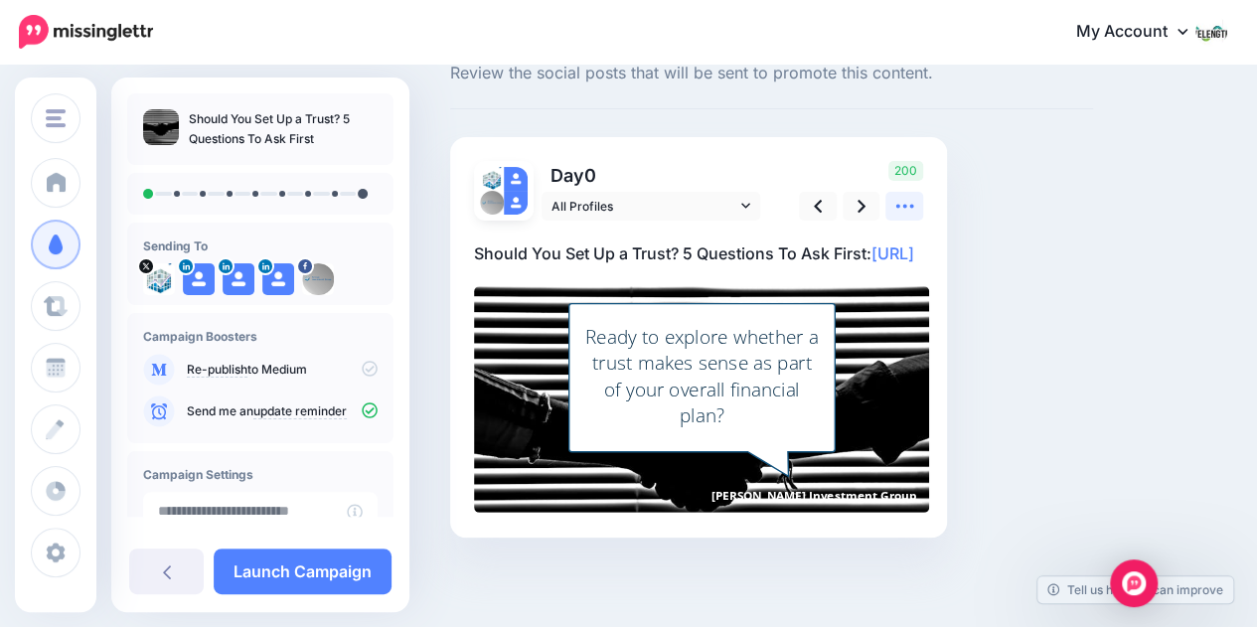
click at [908, 196] on icon at bounding box center [905, 206] width 21 height 21
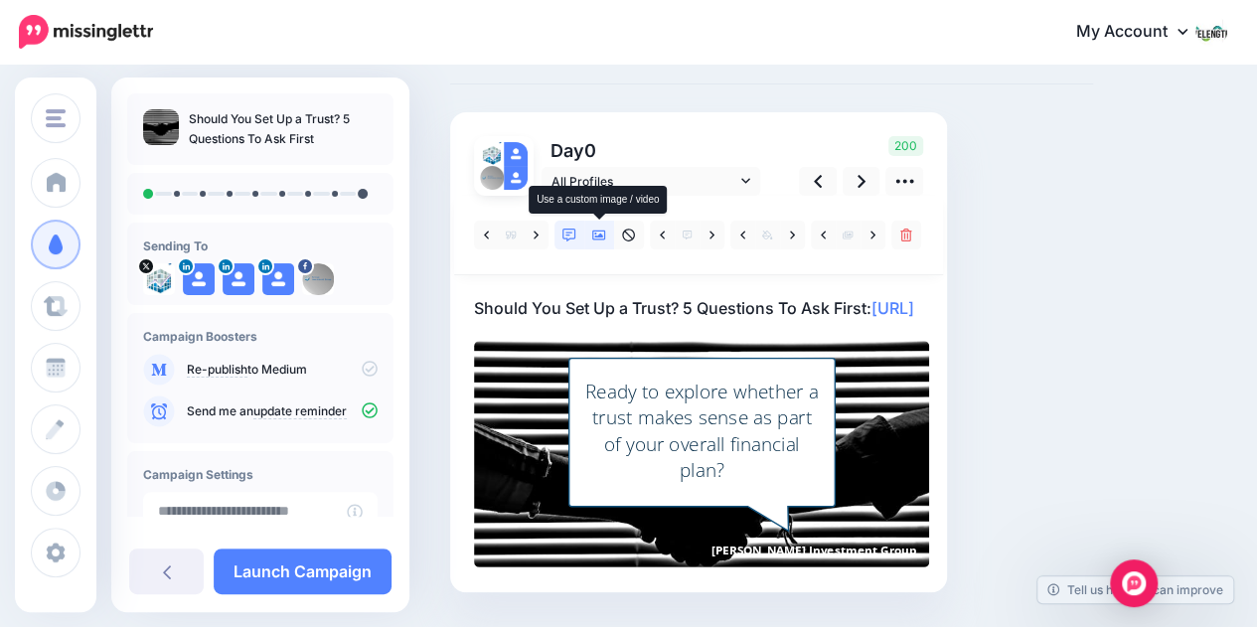
click at [591, 239] on link at bounding box center [599, 235] width 30 height 29
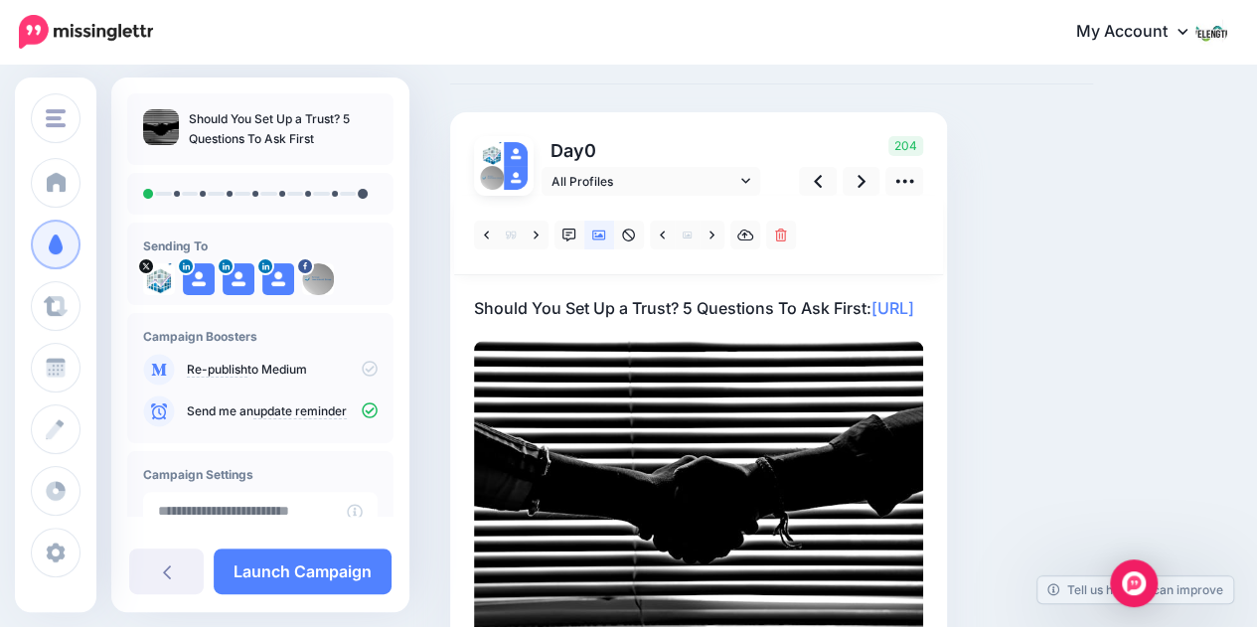
scroll to position [0, 0]
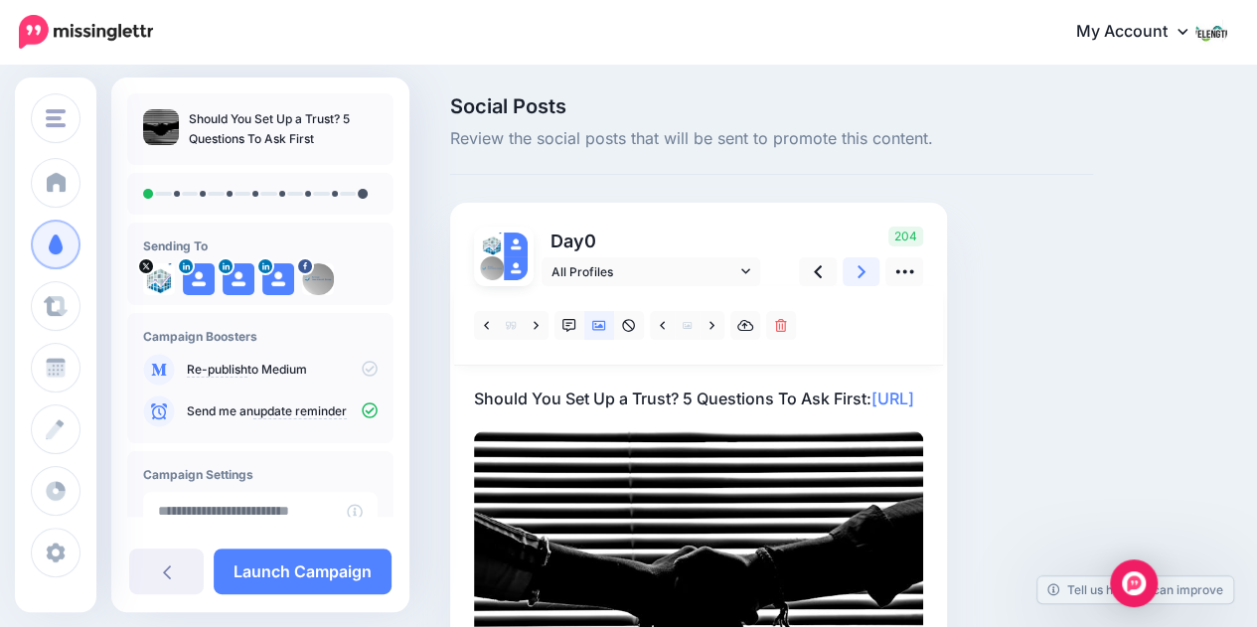
click at [868, 273] on link at bounding box center [862, 271] width 38 height 29
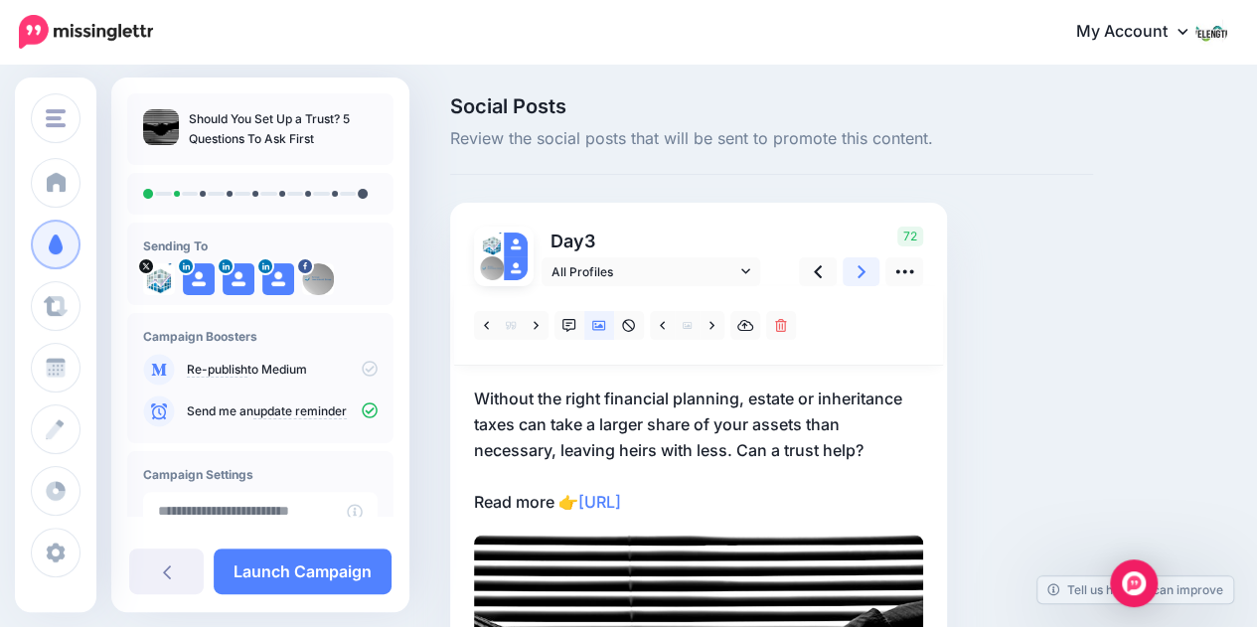
click at [865, 264] on icon at bounding box center [862, 271] width 8 height 21
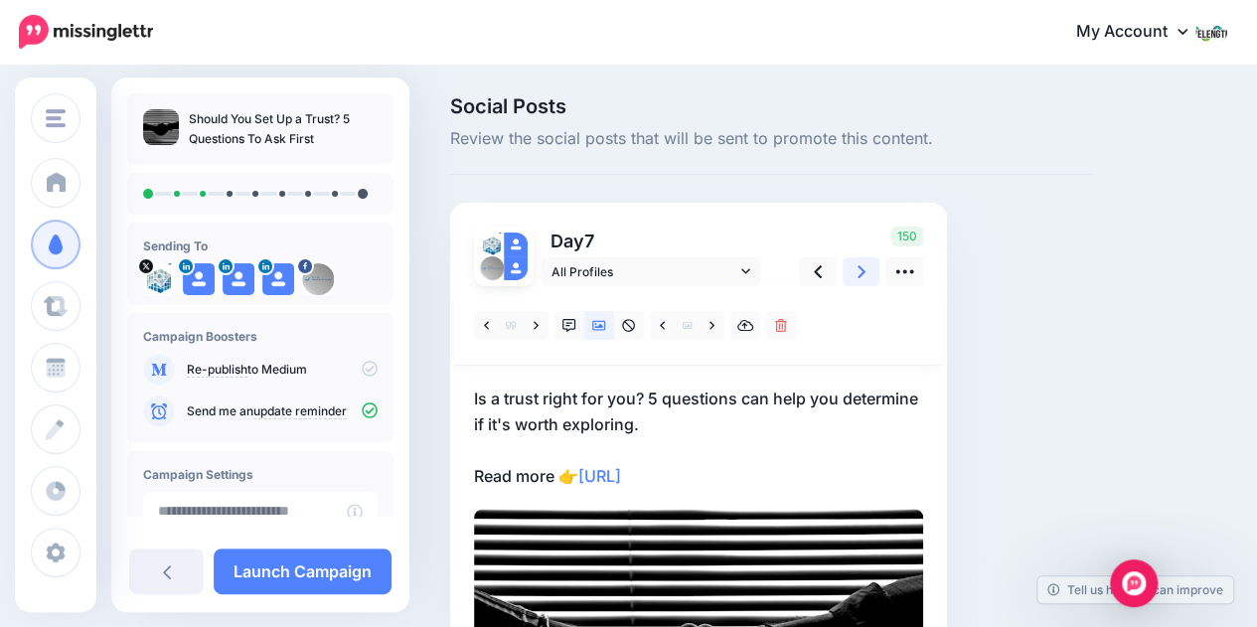
click at [865, 264] on icon at bounding box center [862, 271] width 8 height 21
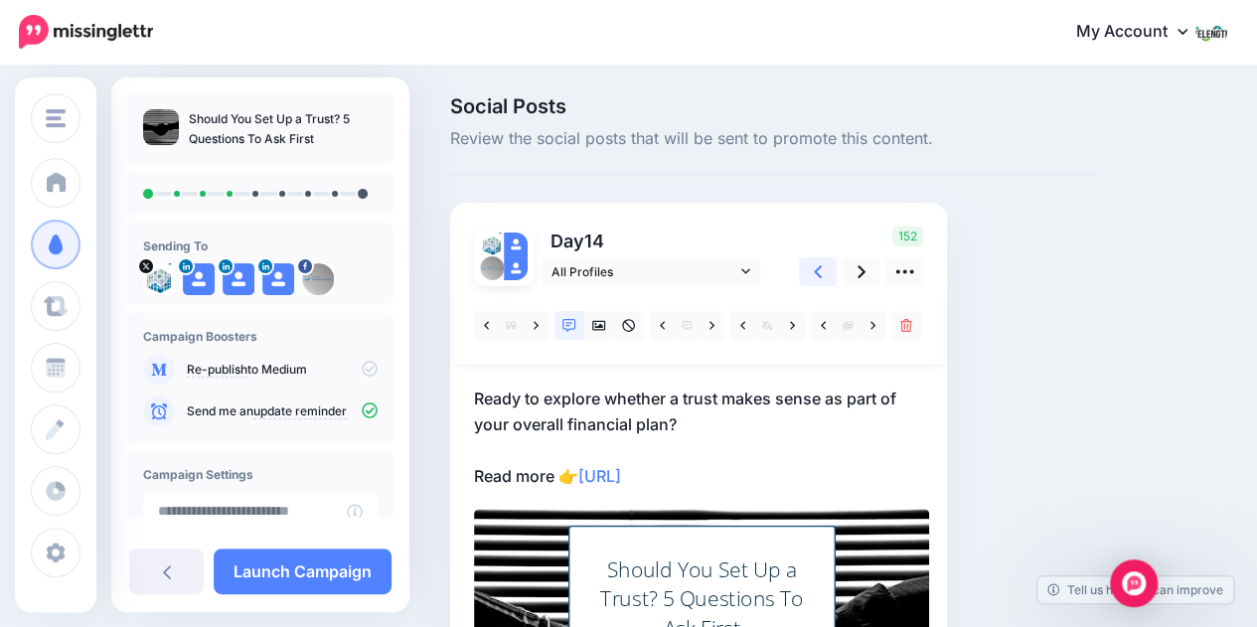
click at [811, 275] on link at bounding box center [818, 271] width 38 height 29
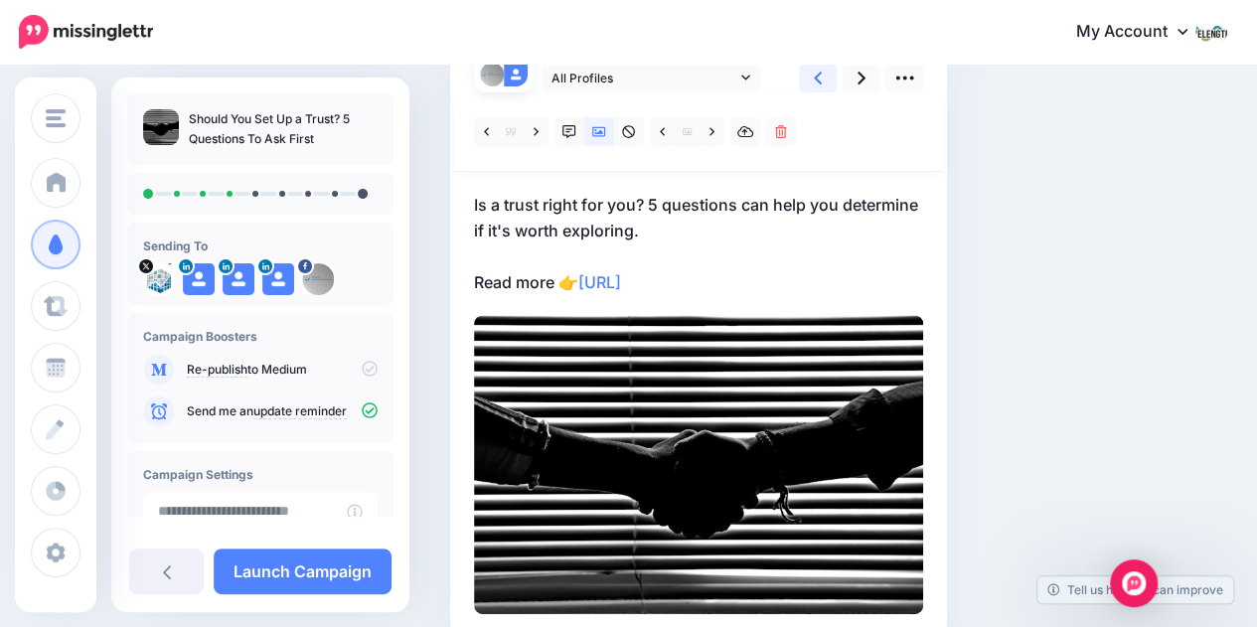
scroll to position [153, 0]
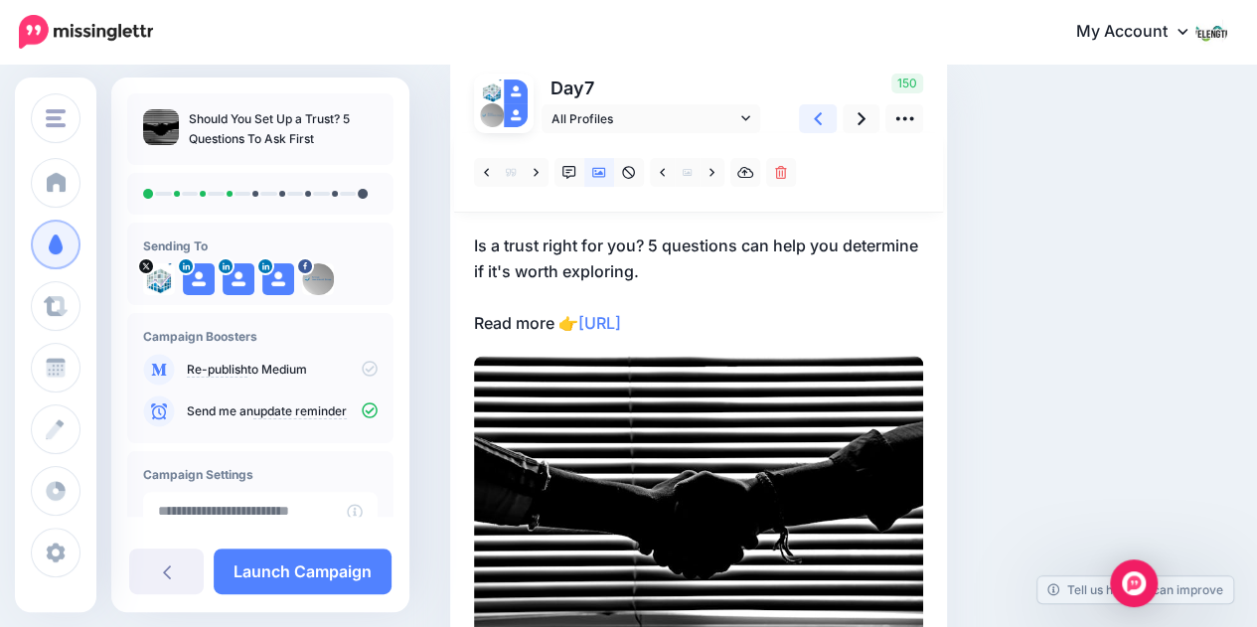
click at [823, 108] on link at bounding box center [818, 118] width 38 height 29
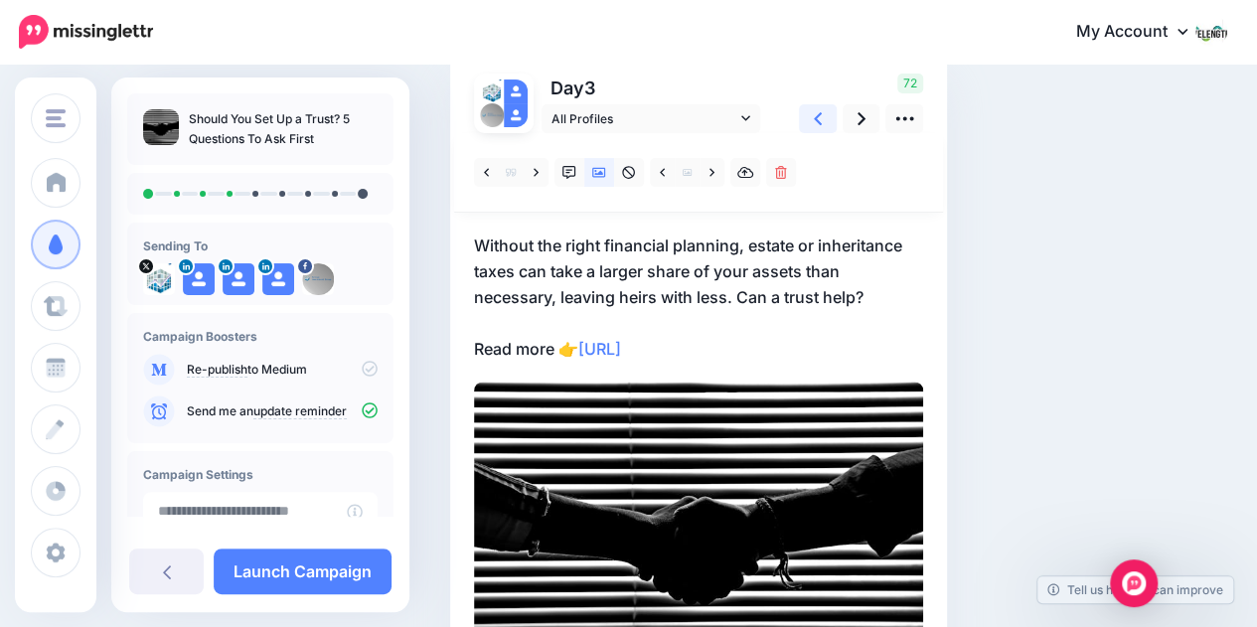
click at [823, 108] on link at bounding box center [818, 118] width 38 height 29
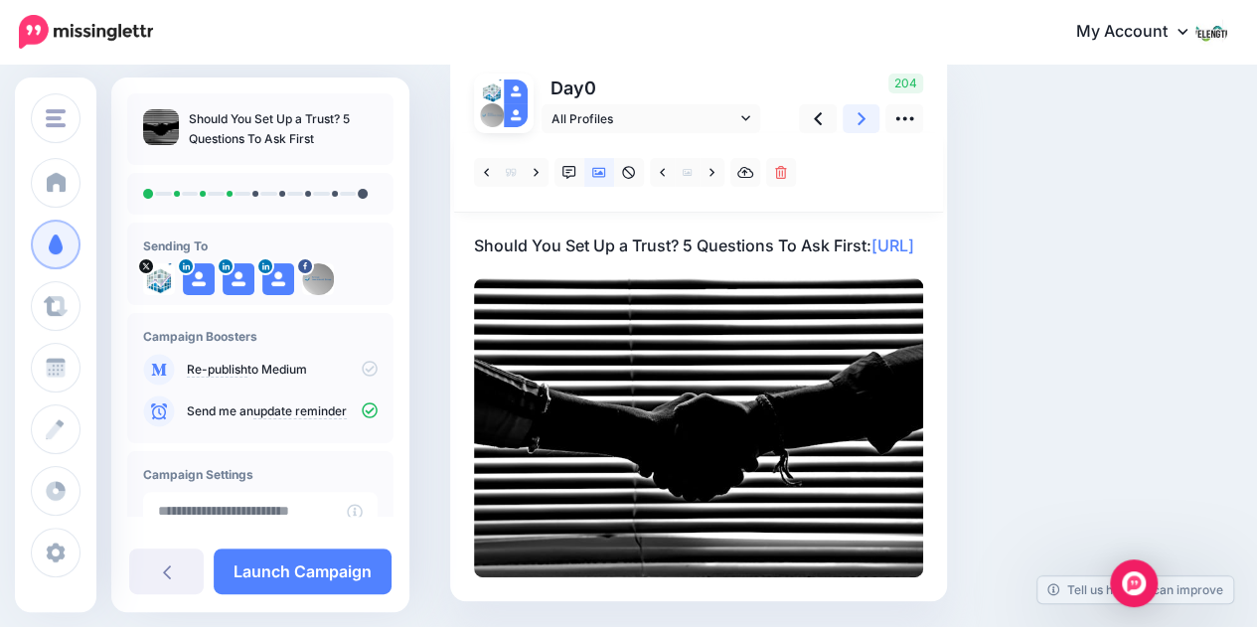
click at [873, 116] on link at bounding box center [862, 118] width 38 height 29
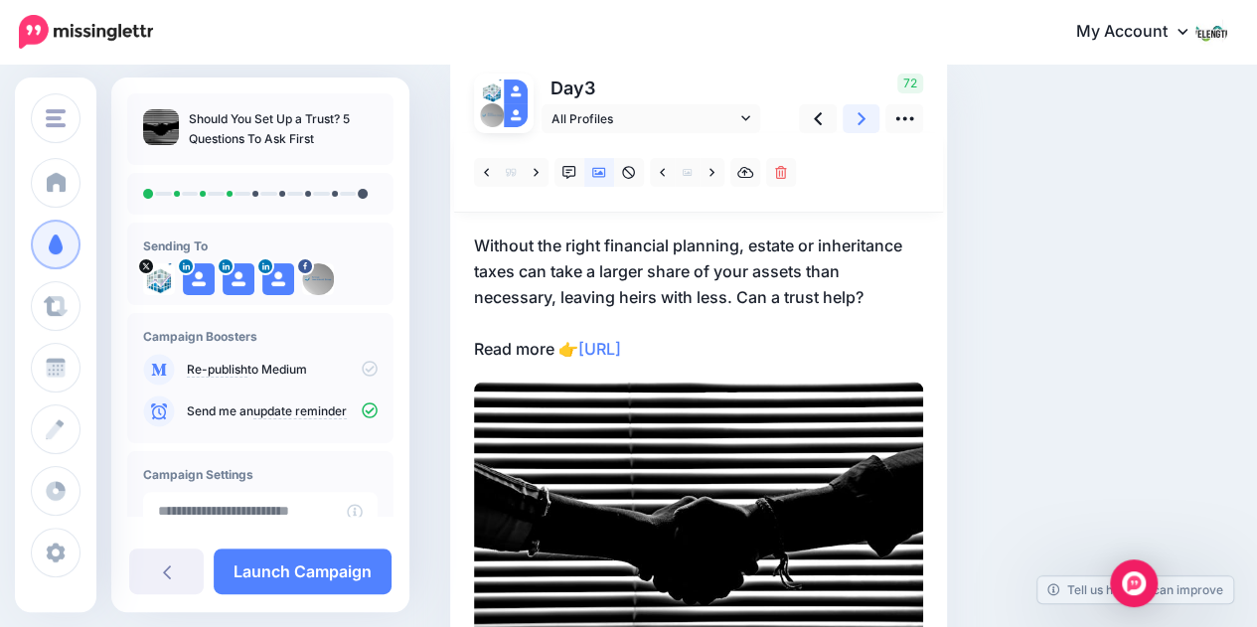
click at [873, 116] on link at bounding box center [862, 118] width 38 height 29
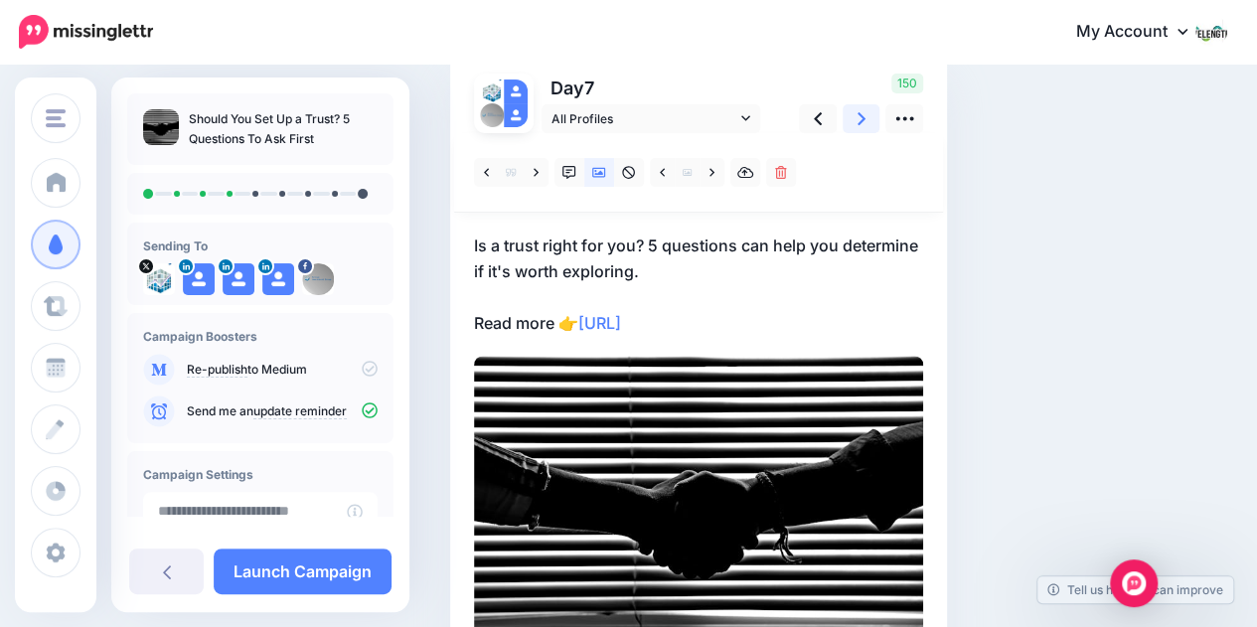
click at [873, 116] on link at bounding box center [862, 118] width 38 height 29
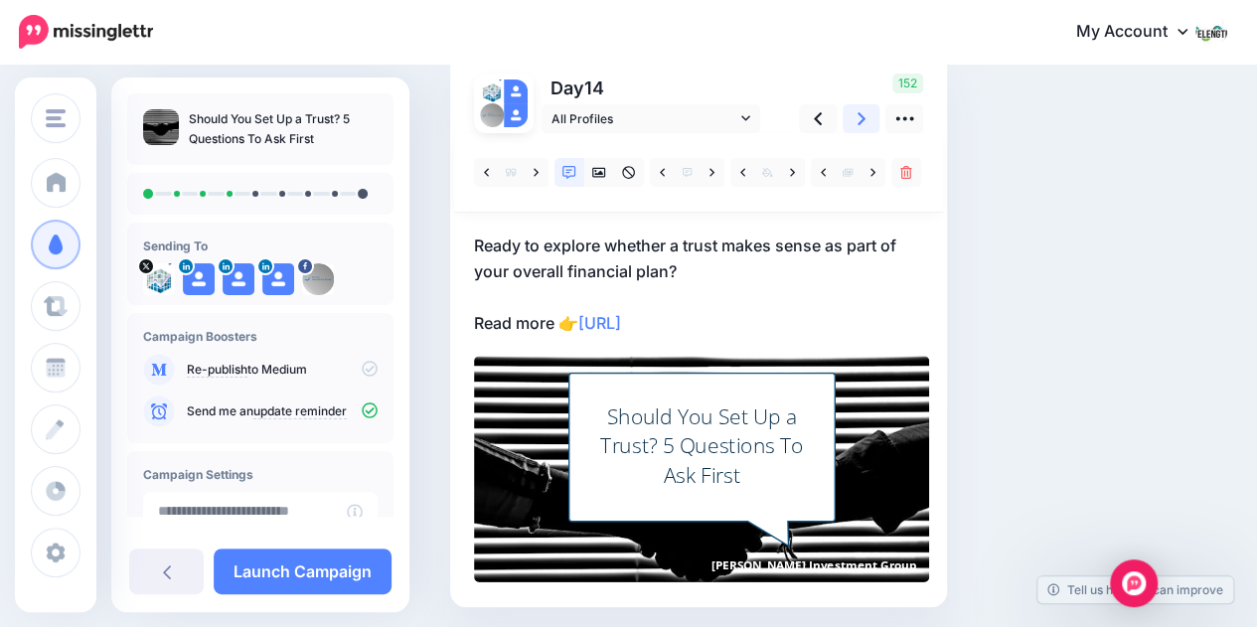
click at [873, 116] on link at bounding box center [862, 118] width 38 height 29
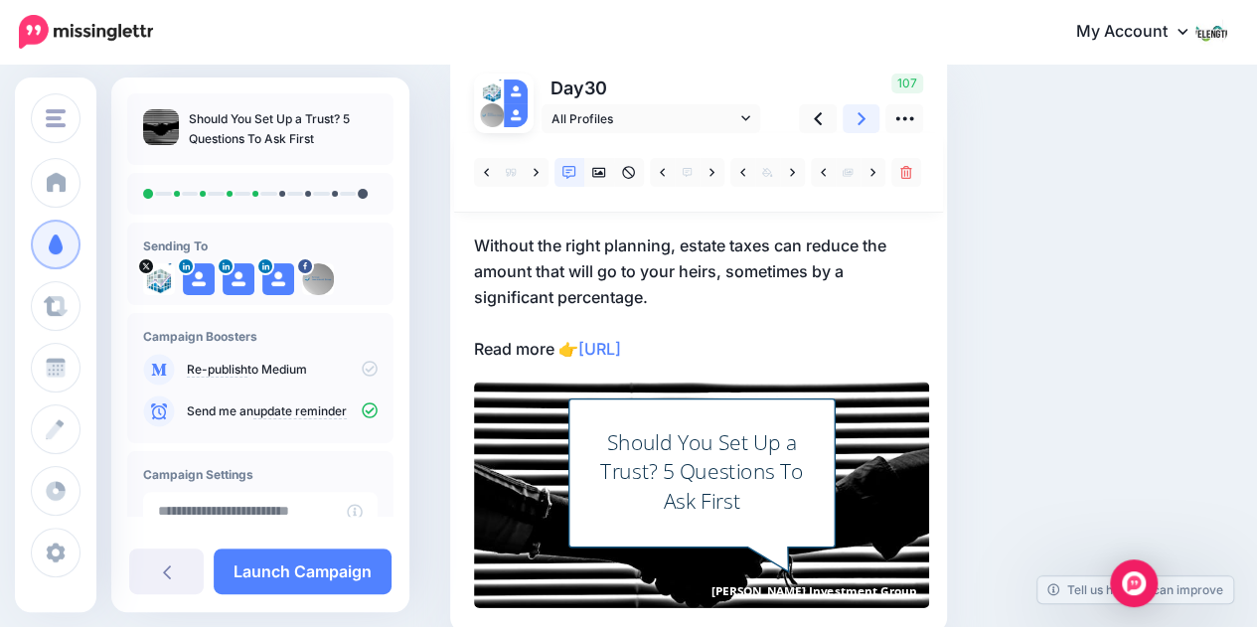
click at [873, 116] on link at bounding box center [862, 118] width 38 height 29
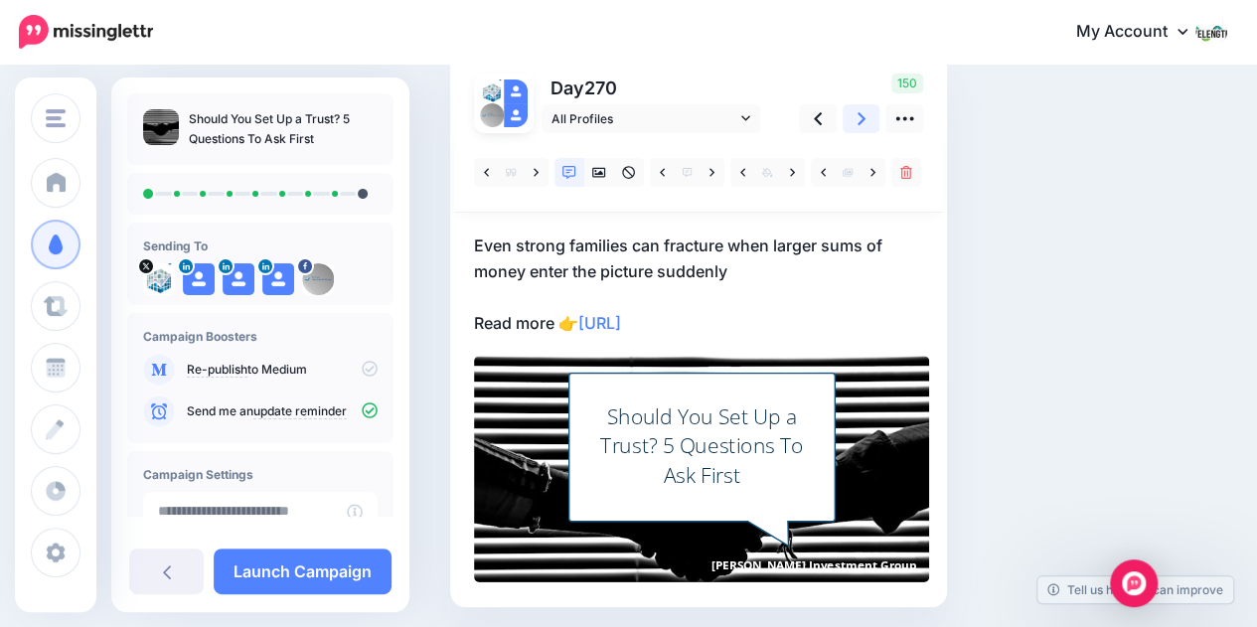
click at [873, 116] on link at bounding box center [862, 118] width 38 height 29
click at [676, 234] on p "The probate process makes information about your family’s finances and assets p…" at bounding box center [698, 284] width 449 height 103
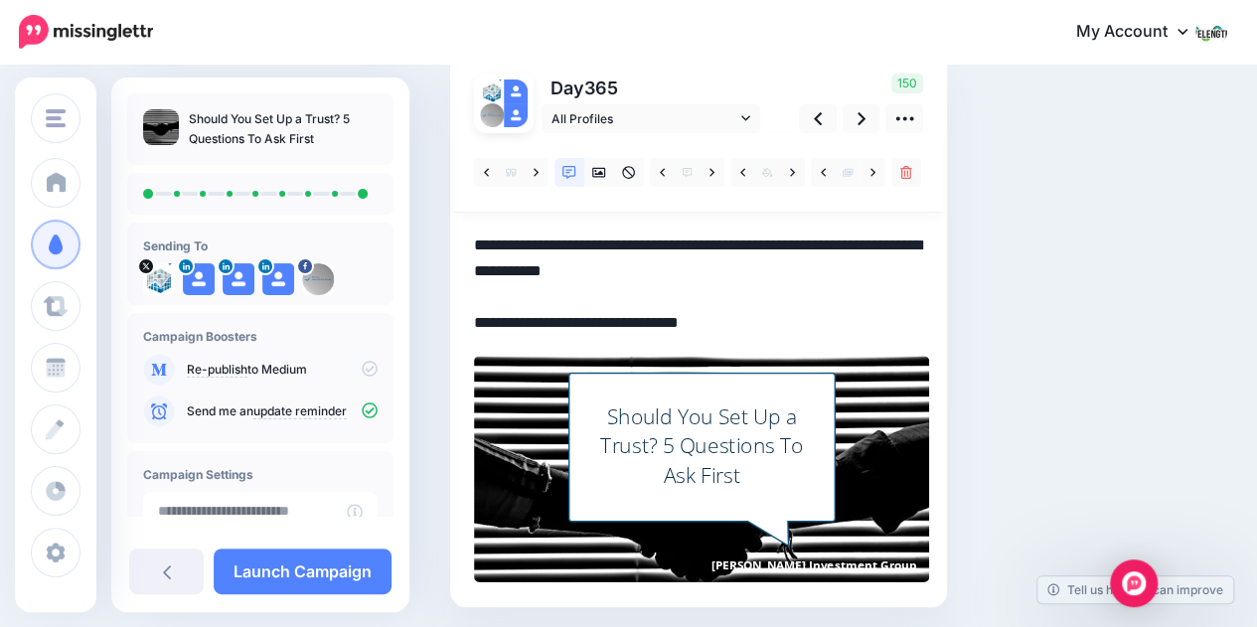
click at [482, 246] on textarea "**********" at bounding box center [698, 284] width 449 height 103
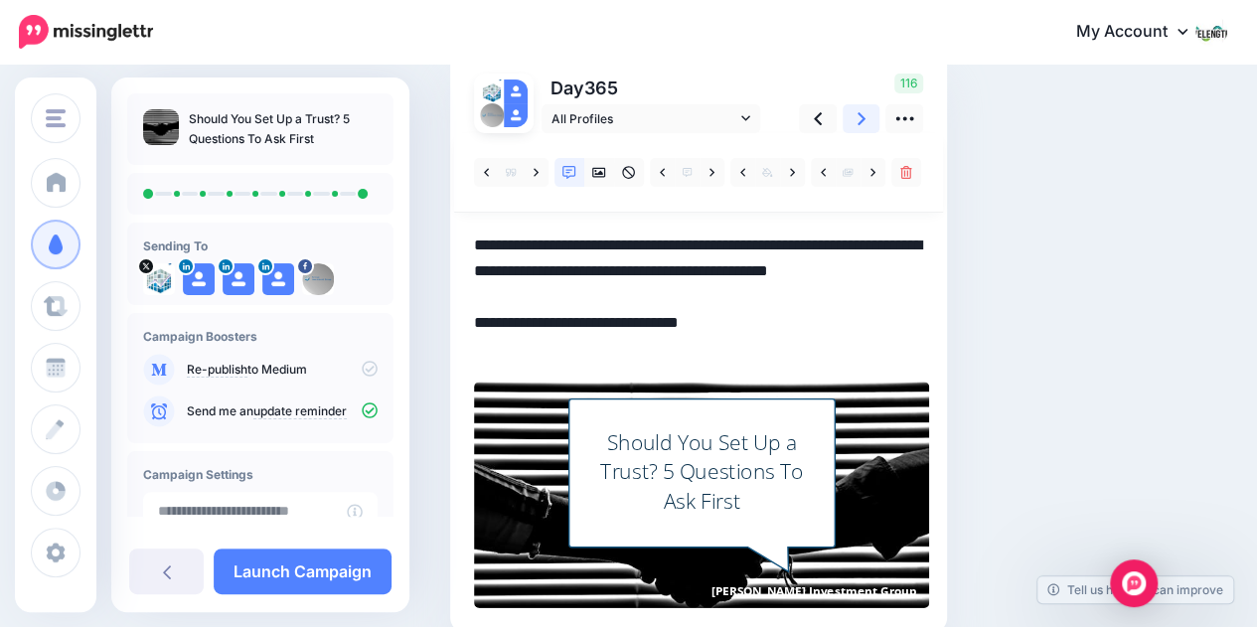
click at [858, 116] on icon at bounding box center [862, 118] width 8 height 21
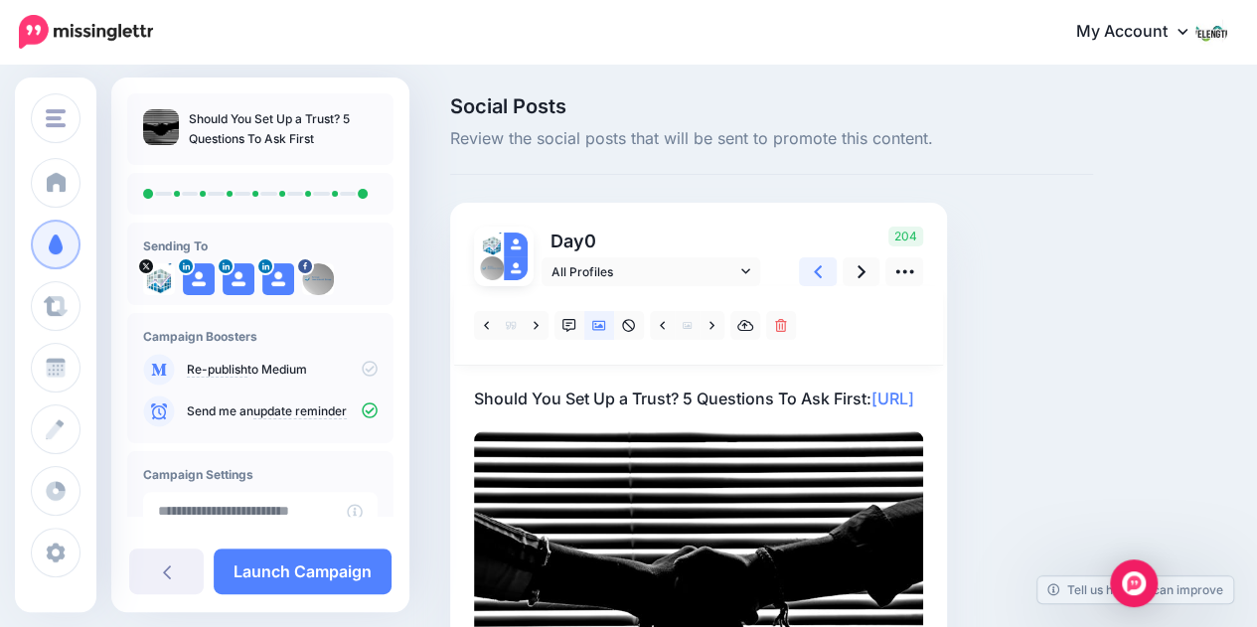
click at [821, 271] on icon at bounding box center [818, 271] width 8 height 21
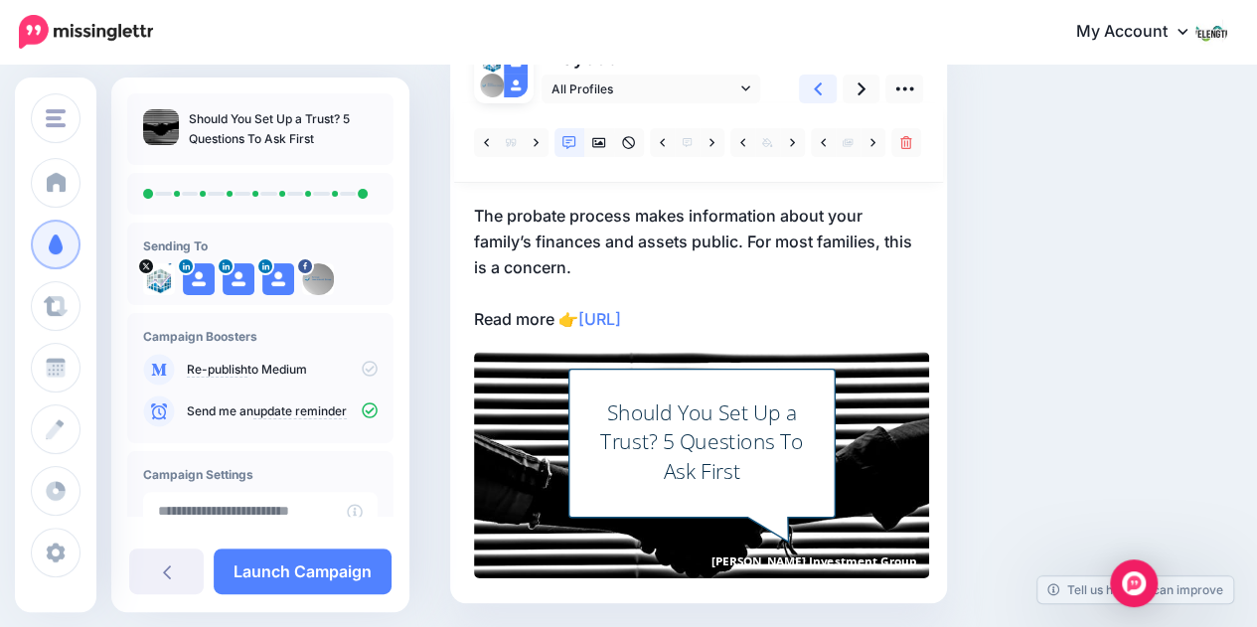
scroll to position [185, 0]
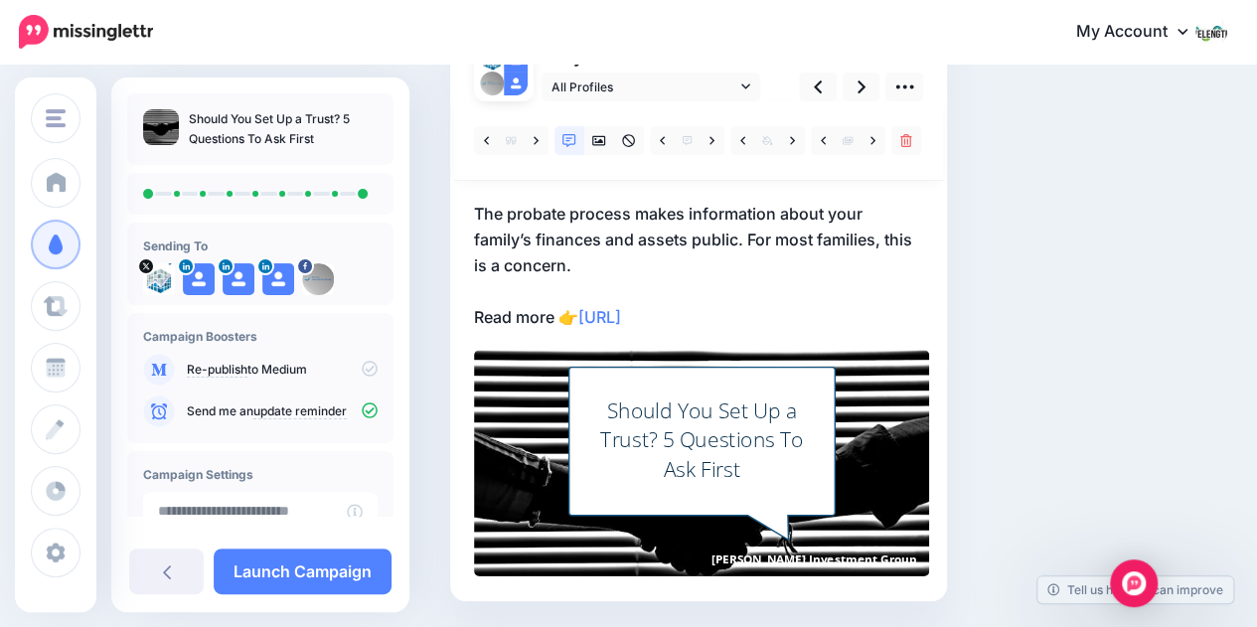
click at [765, 237] on p "The probate process makes information about your family’s finances and assets p…" at bounding box center [698, 265] width 449 height 129
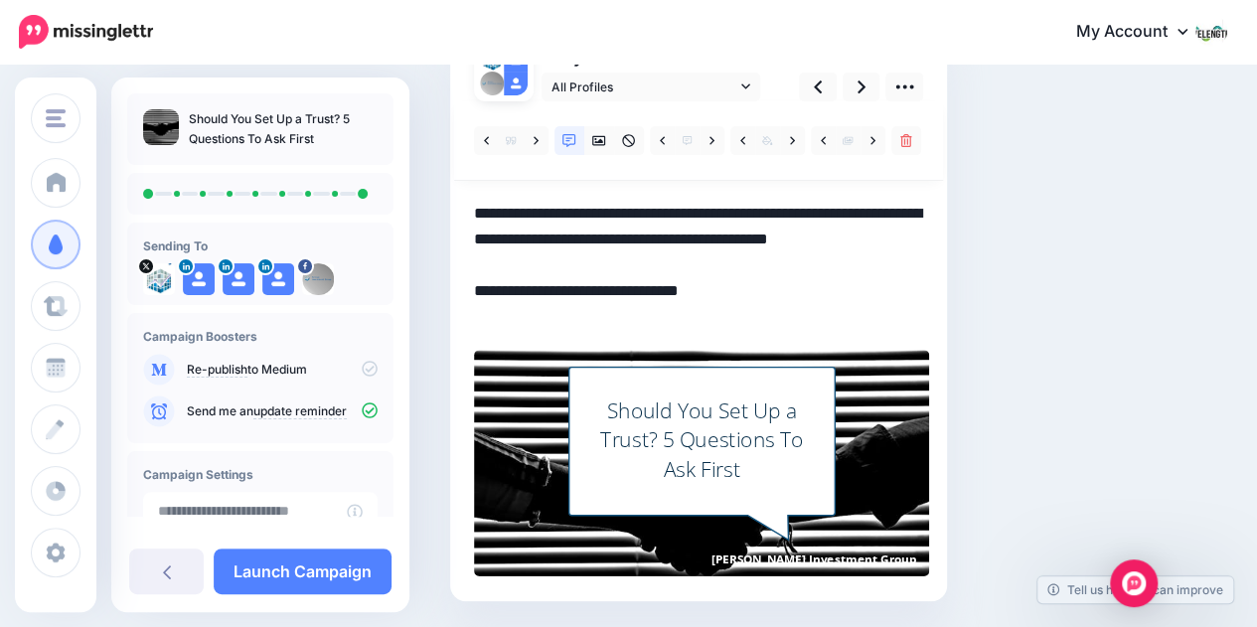
drag, startPoint x: 749, startPoint y: 241, endPoint x: 775, endPoint y: 268, distance: 38.0
click at [775, 268] on textarea "**********" at bounding box center [698, 265] width 449 height 129
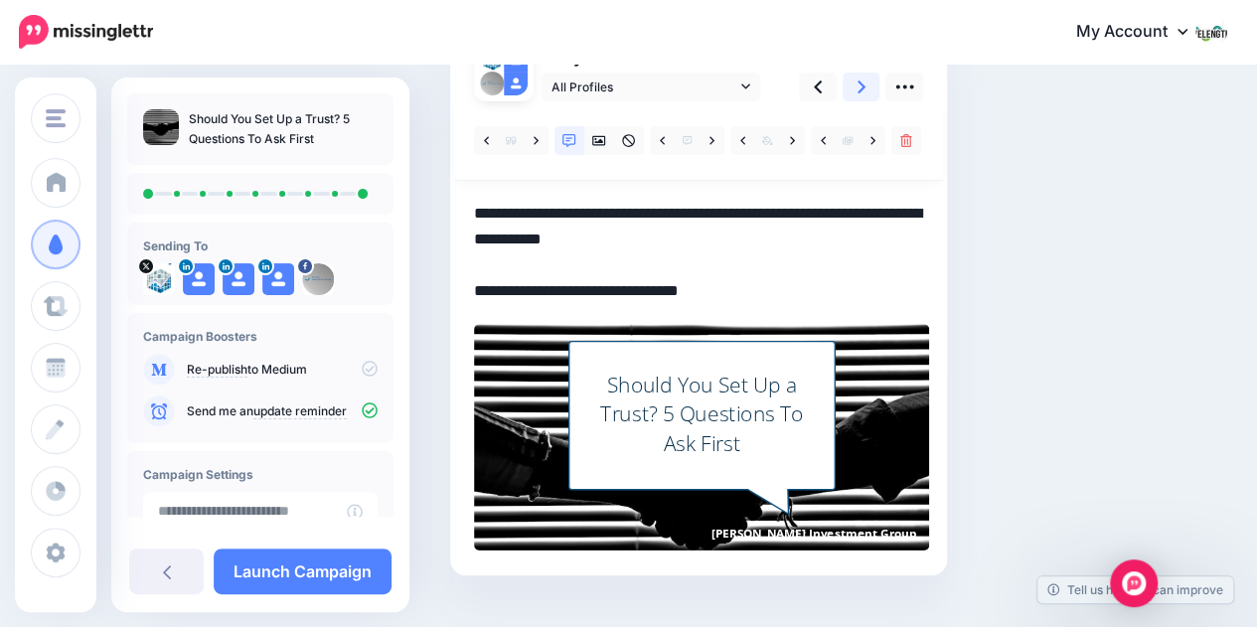
type textarea "**********"
click at [862, 94] on icon at bounding box center [862, 87] width 8 height 21
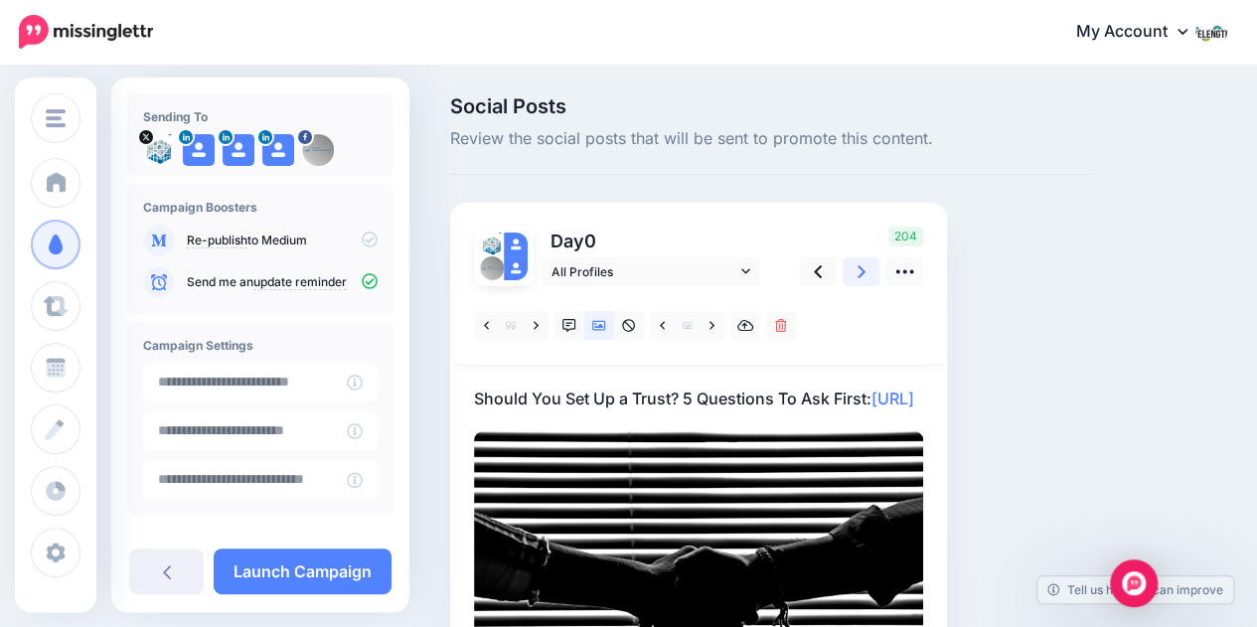
scroll to position [222, 0]
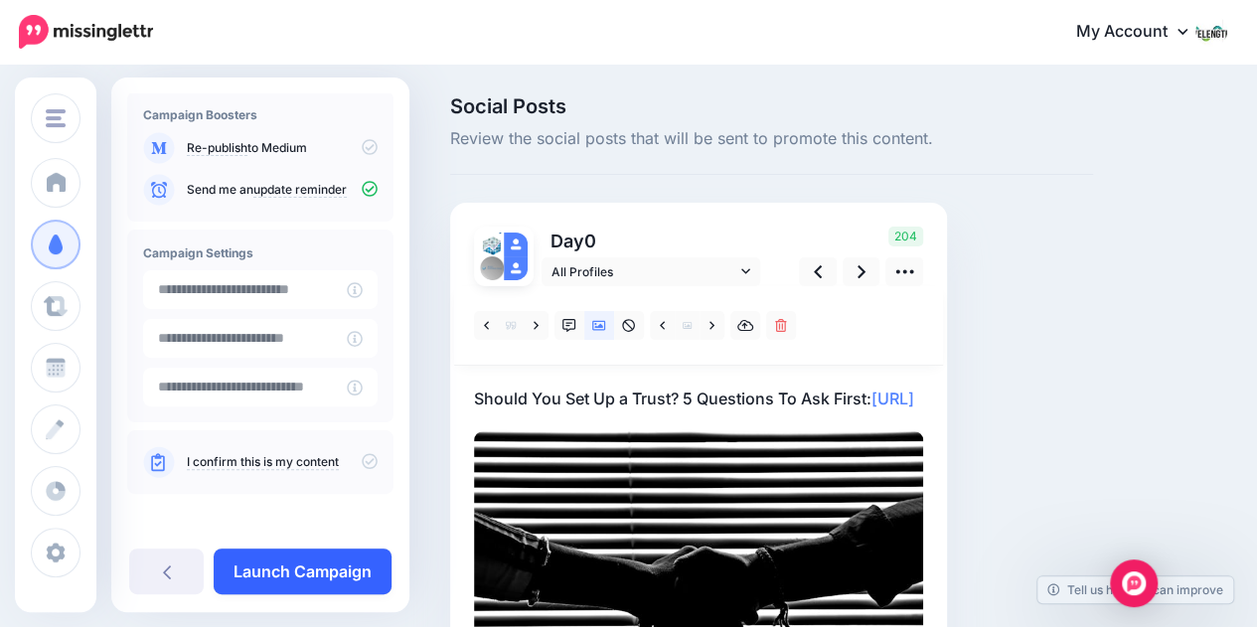
click at [313, 572] on link "Launch Campaign" at bounding box center [303, 572] width 178 height 46
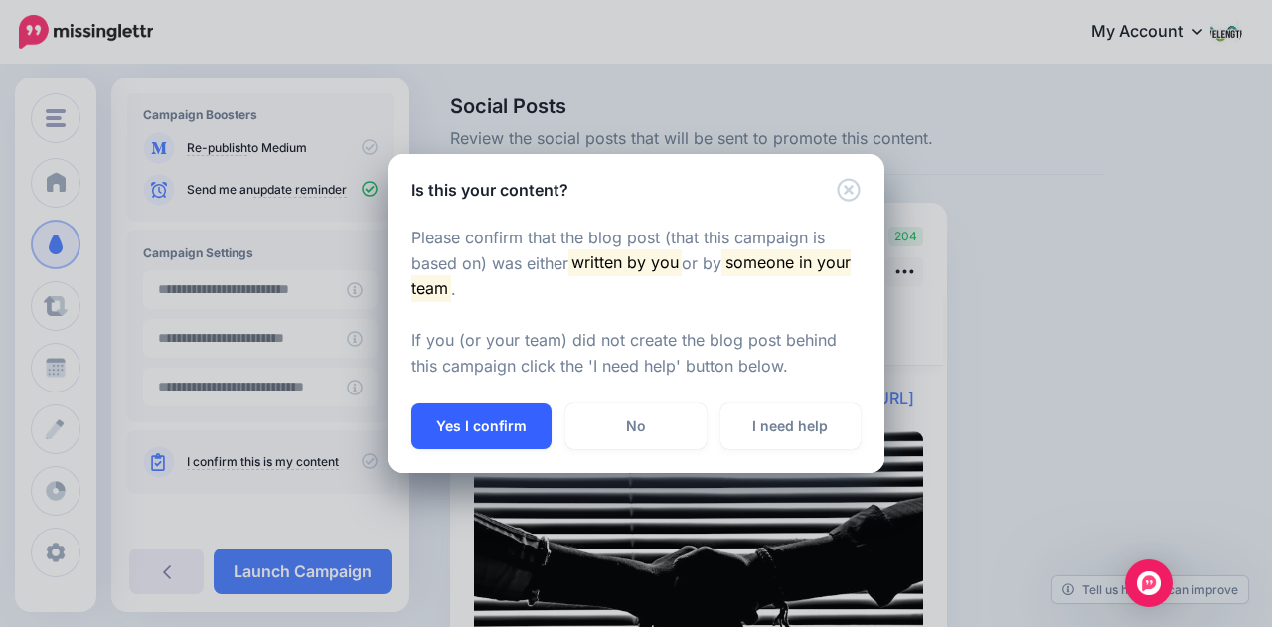
click at [471, 421] on button "Yes I confirm" at bounding box center [482, 427] width 140 height 46
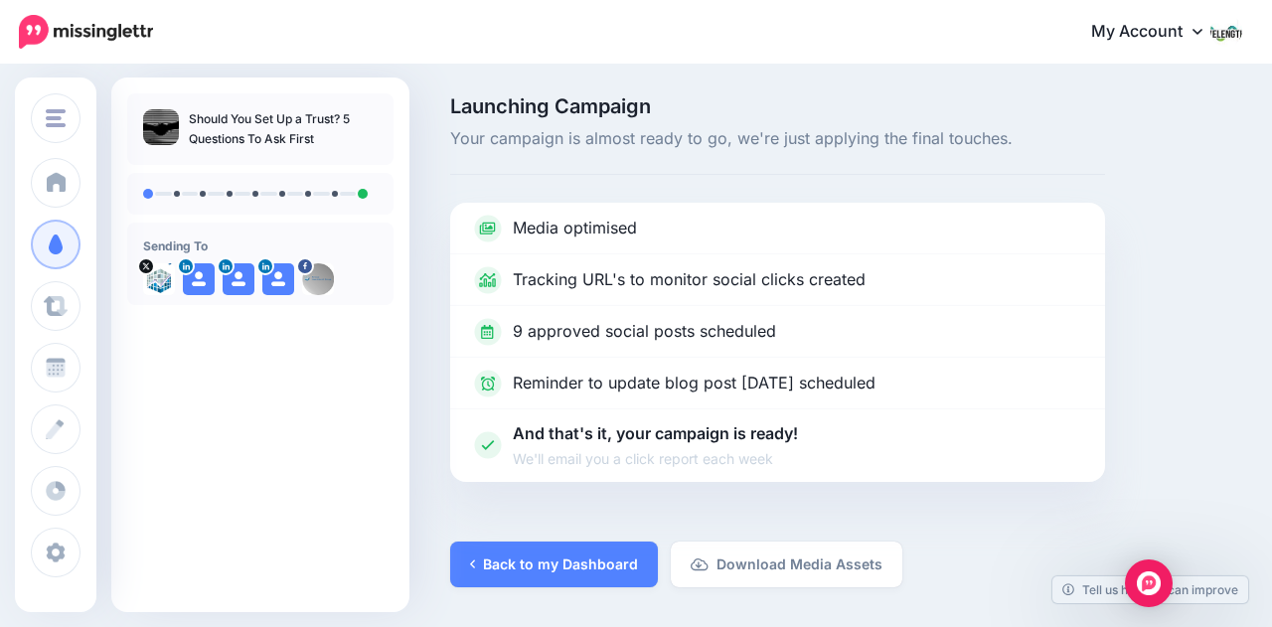
click at [1193, 29] on icon at bounding box center [1198, 31] width 10 height 16
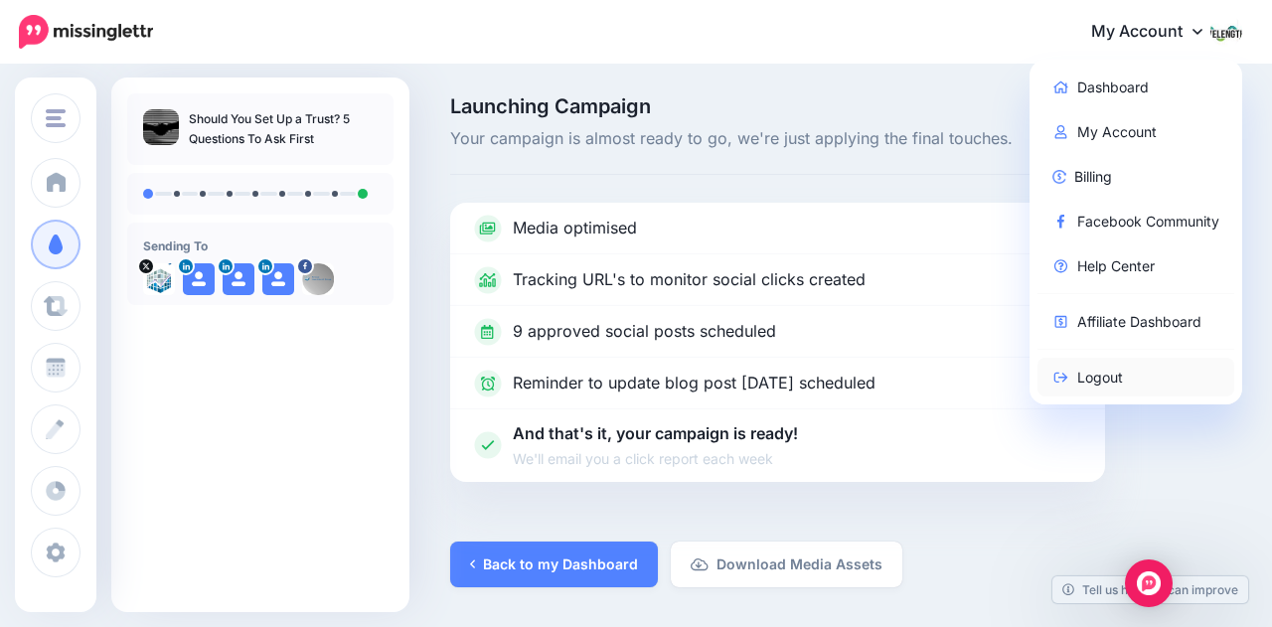
click at [1118, 372] on link "Logout" at bounding box center [1137, 377] width 198 height 39
